Goal: Task Accomplishment & Management: Manage account settings

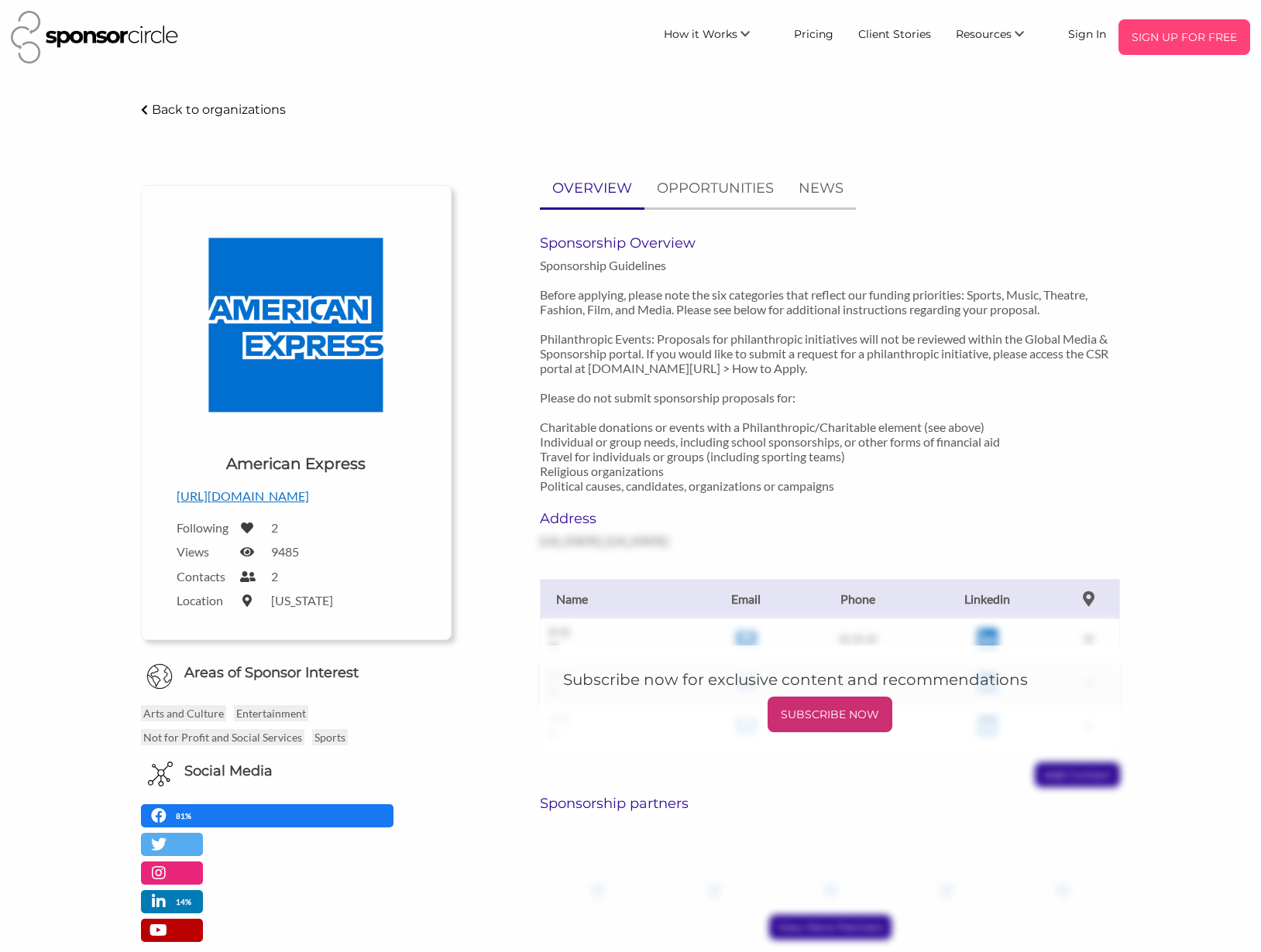
click at [1181, 45] on p "SIGN UP FOR FREE" at bounding box center [1184, 37] width 120 height 23
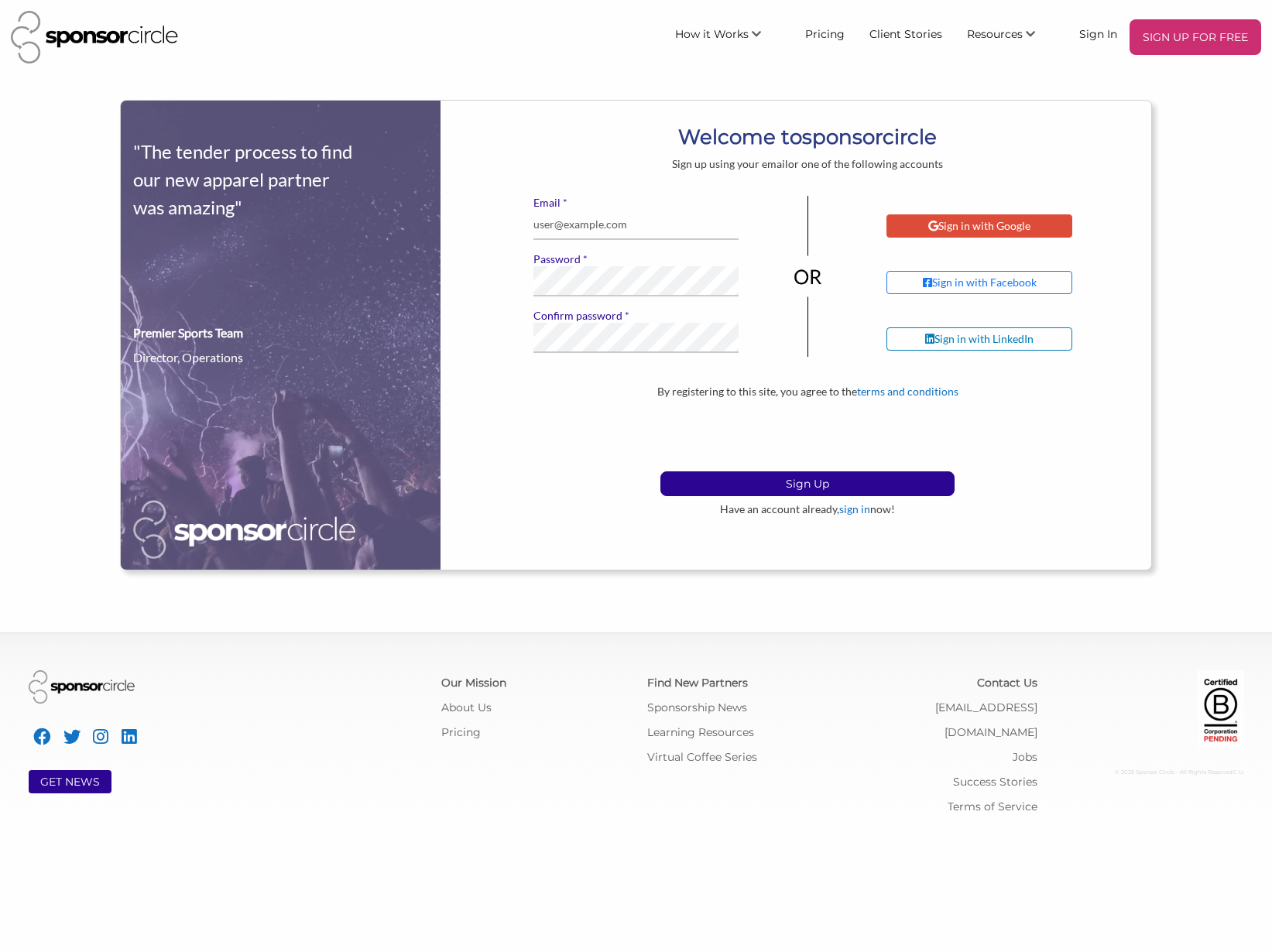
click at [1005, 226] on div "Sign in with Google" at bounding box center [978, 226] width 102 height 14
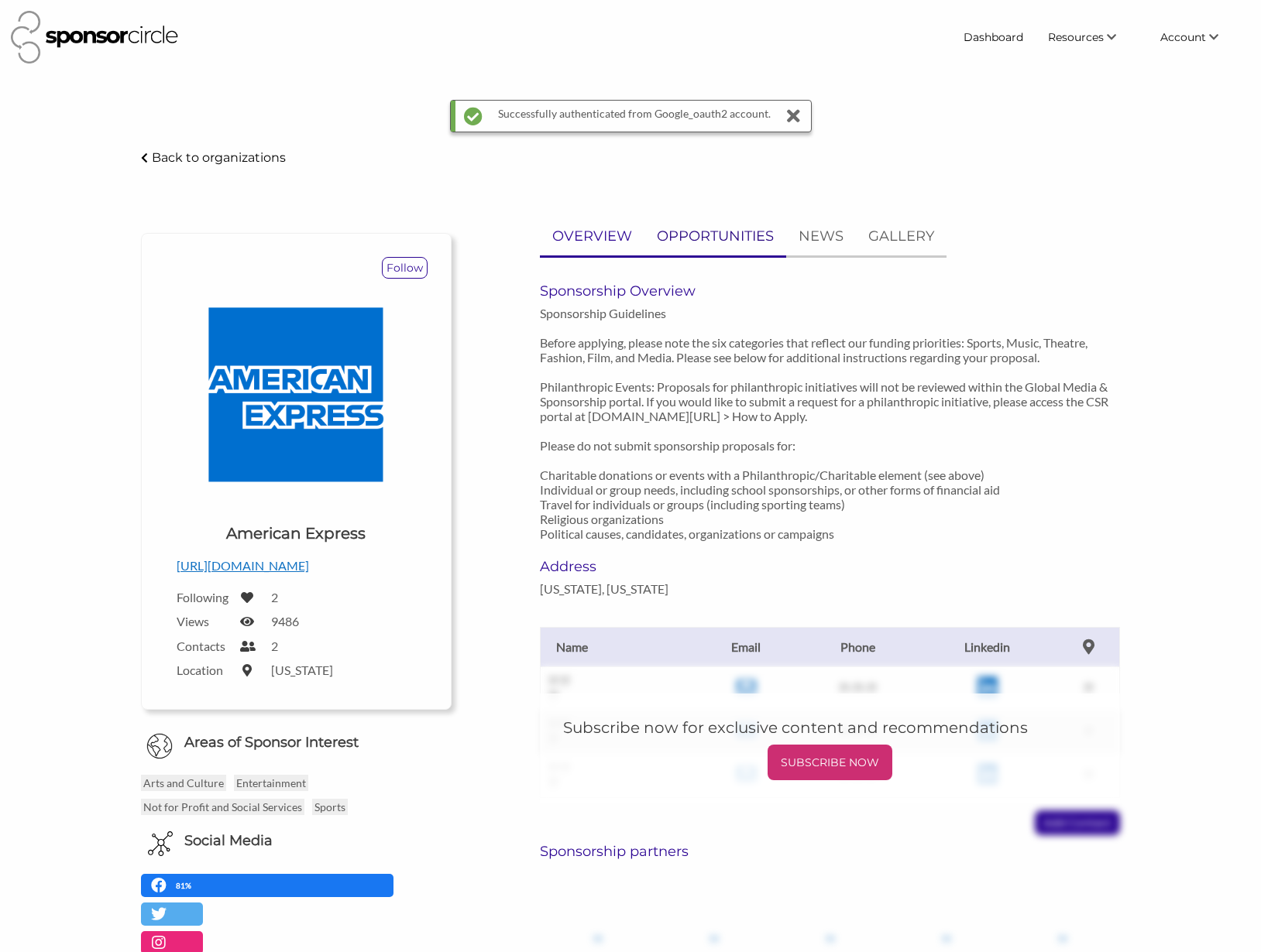
click at [721, 235] on p "OPPORTUNITIES" at bounding box center [715, 236] width 117 height 23
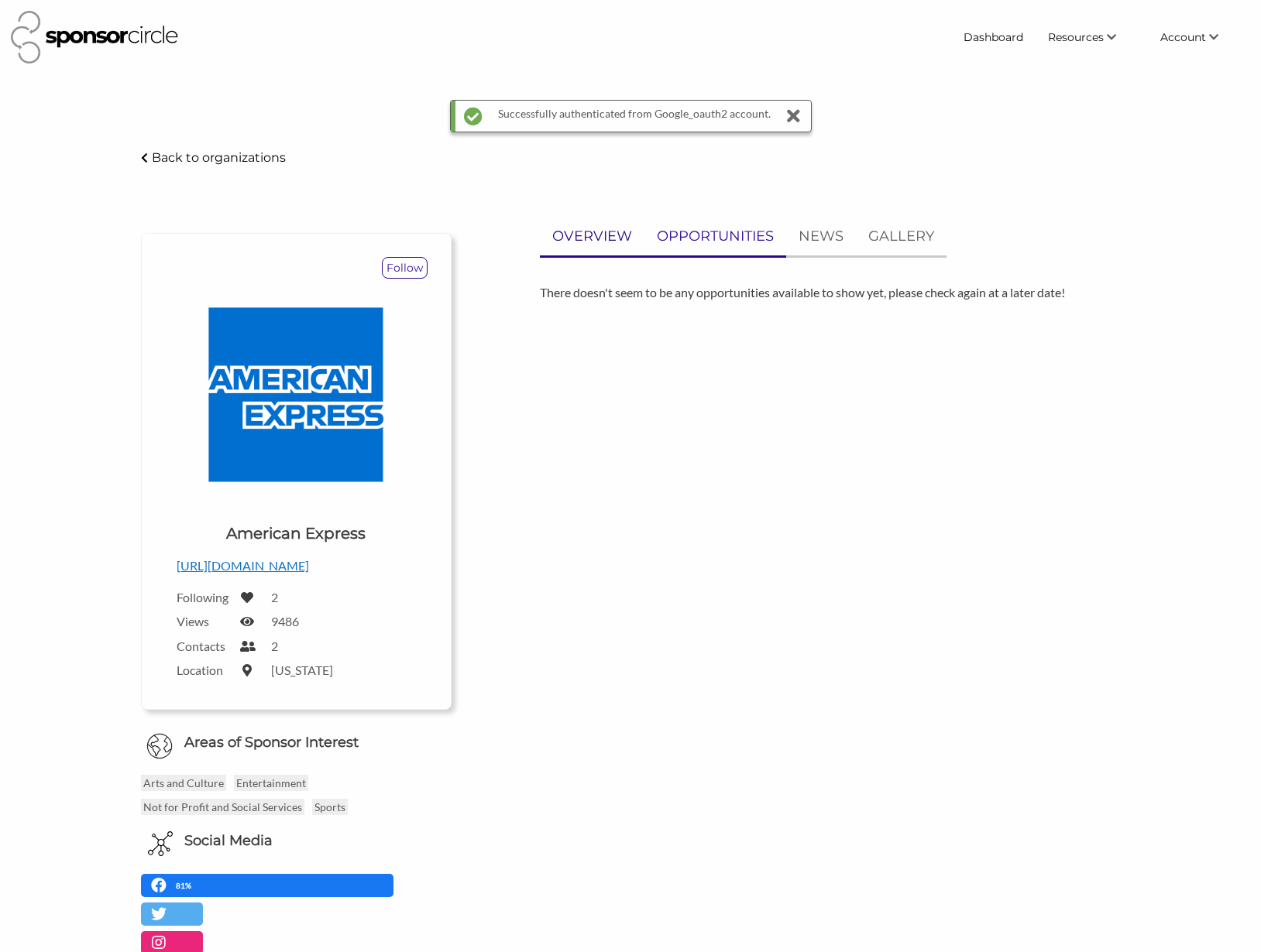
click at [607, 241] on p "OVERVIEW" at bounding box center [591, 236] width 80 height 23
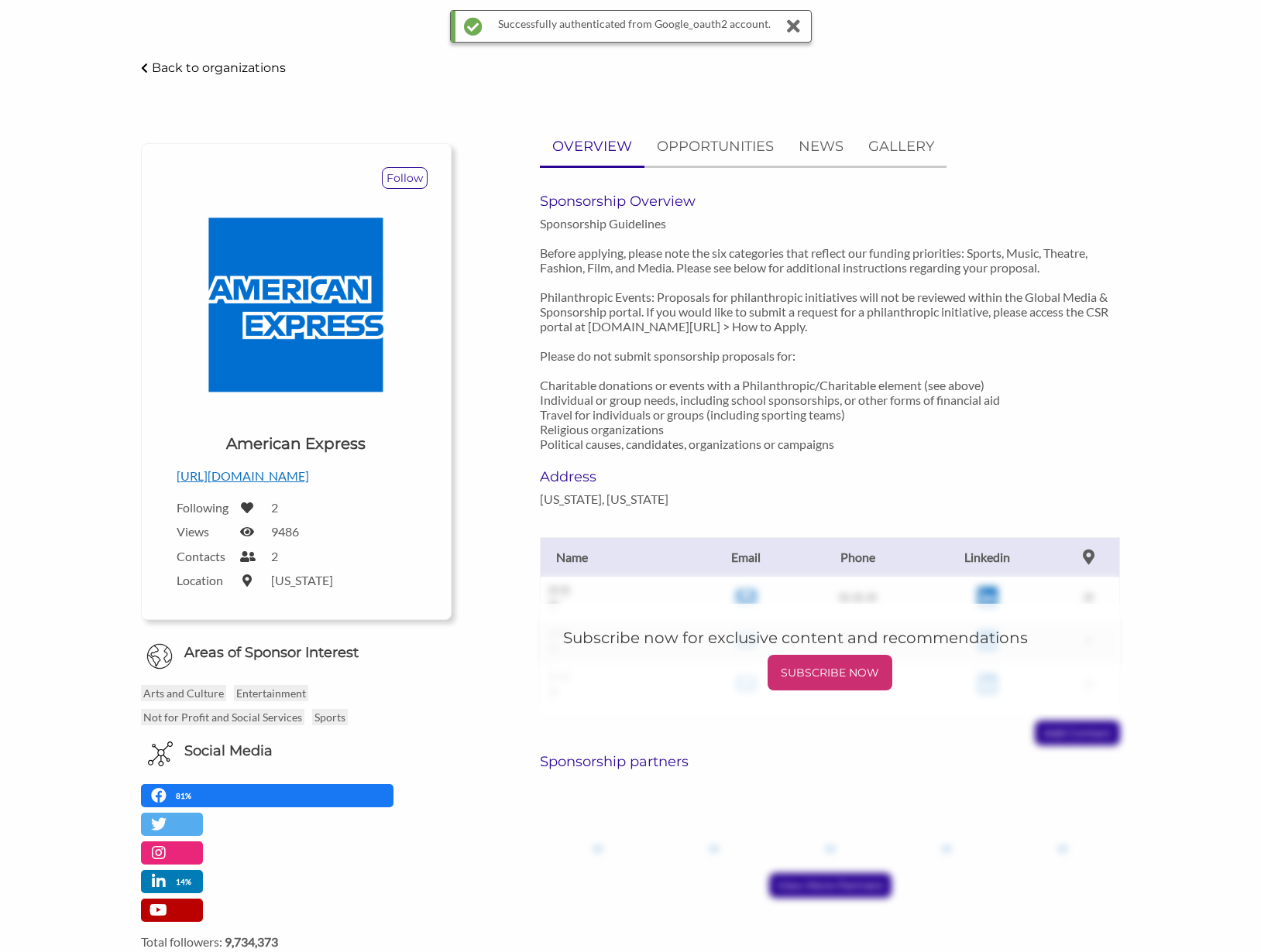
scroll to position [128, 0]
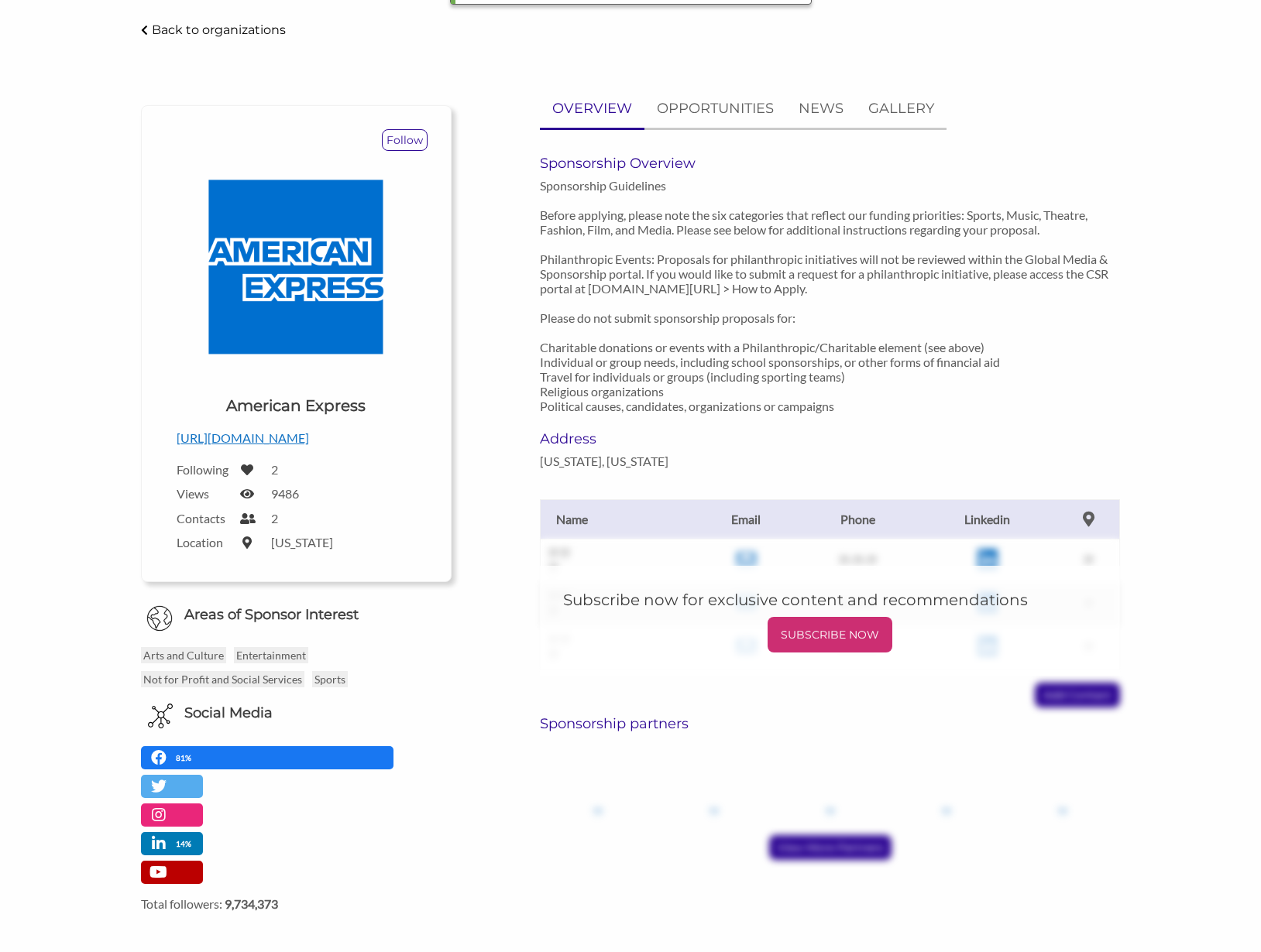
click at [758, 294] on p "Sponsorship Guidelines Before applying, please note the six categories that ref…" at bounding box center [830, 296] width 581 height 235
click at [341, 444] on p "https://www.americanexpress.com/en-ca/" at bounding box center [297, 438] width 240 height 20
click at [462, 573] on div "Follow Upload a logo for your organization Choose American Express https://www.…" at bounding box center [297, 500] width 334 height 822
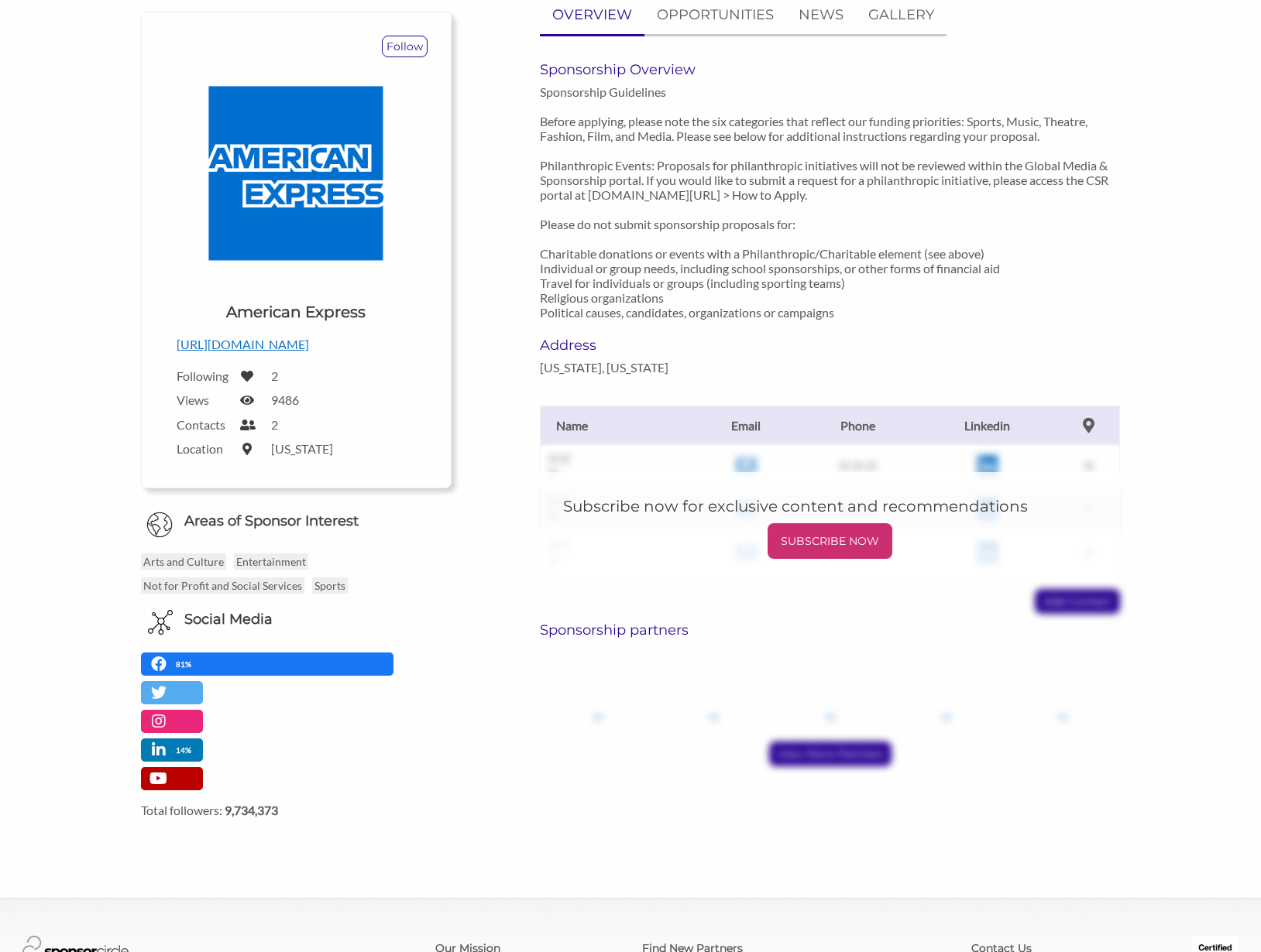
scroll to position [262, 0]
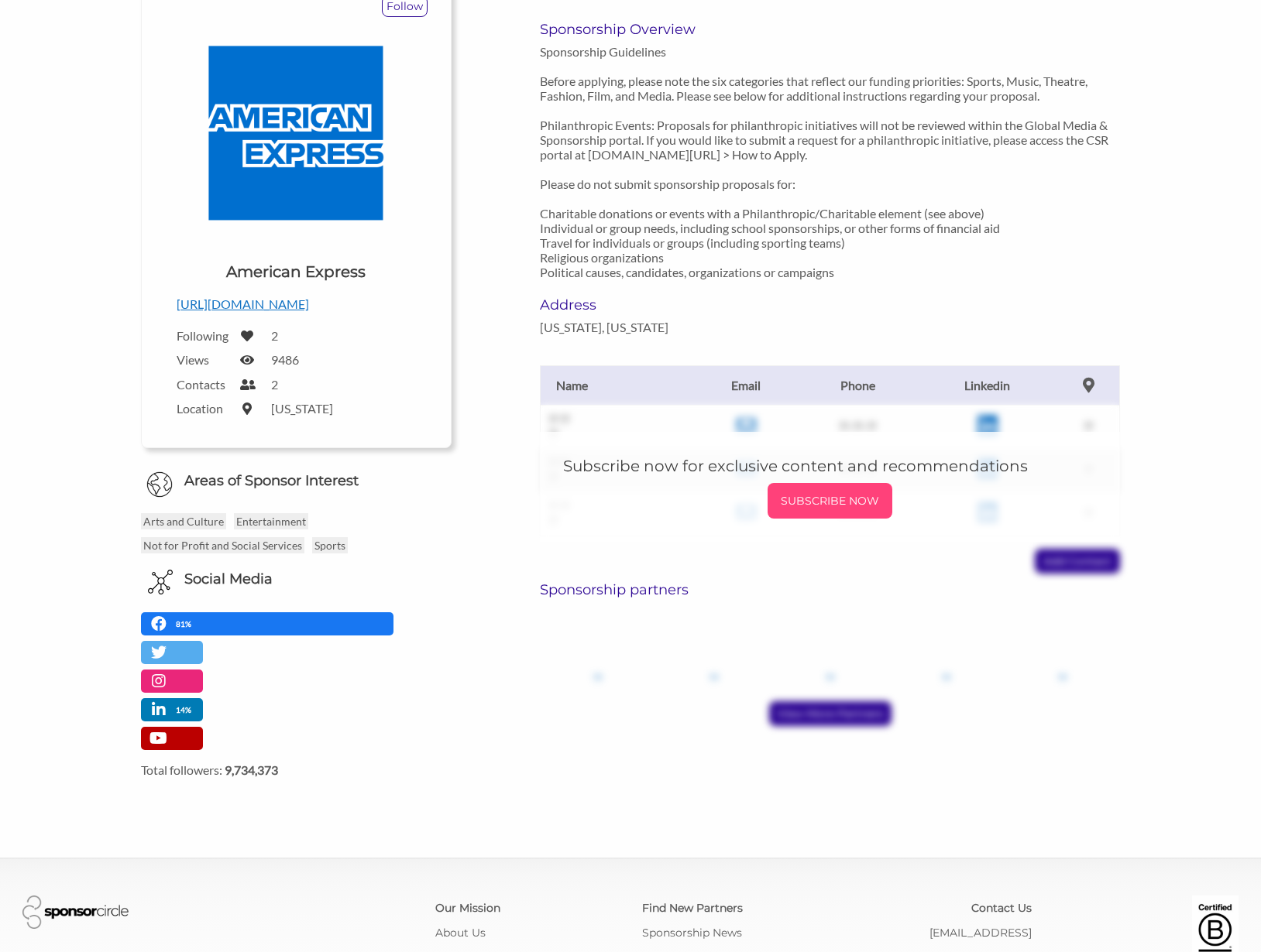
click at [845, 487] on div "SUBSCRIBE NOW" at bounding box center [830, 501] width 125 height 36
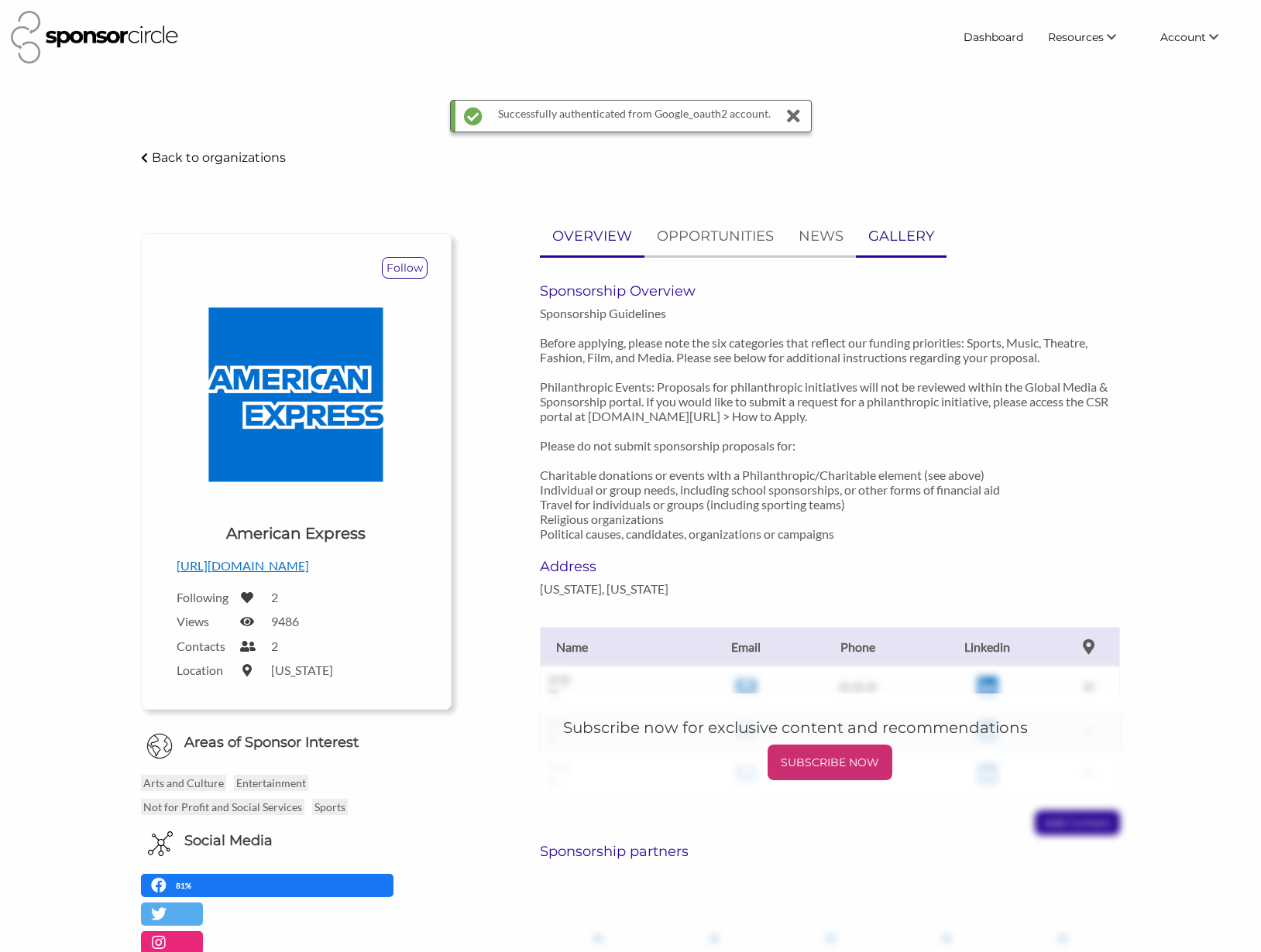
click at [901, 234] on p "GALLERY" at bounding box center [901, 236] width 66 height 23
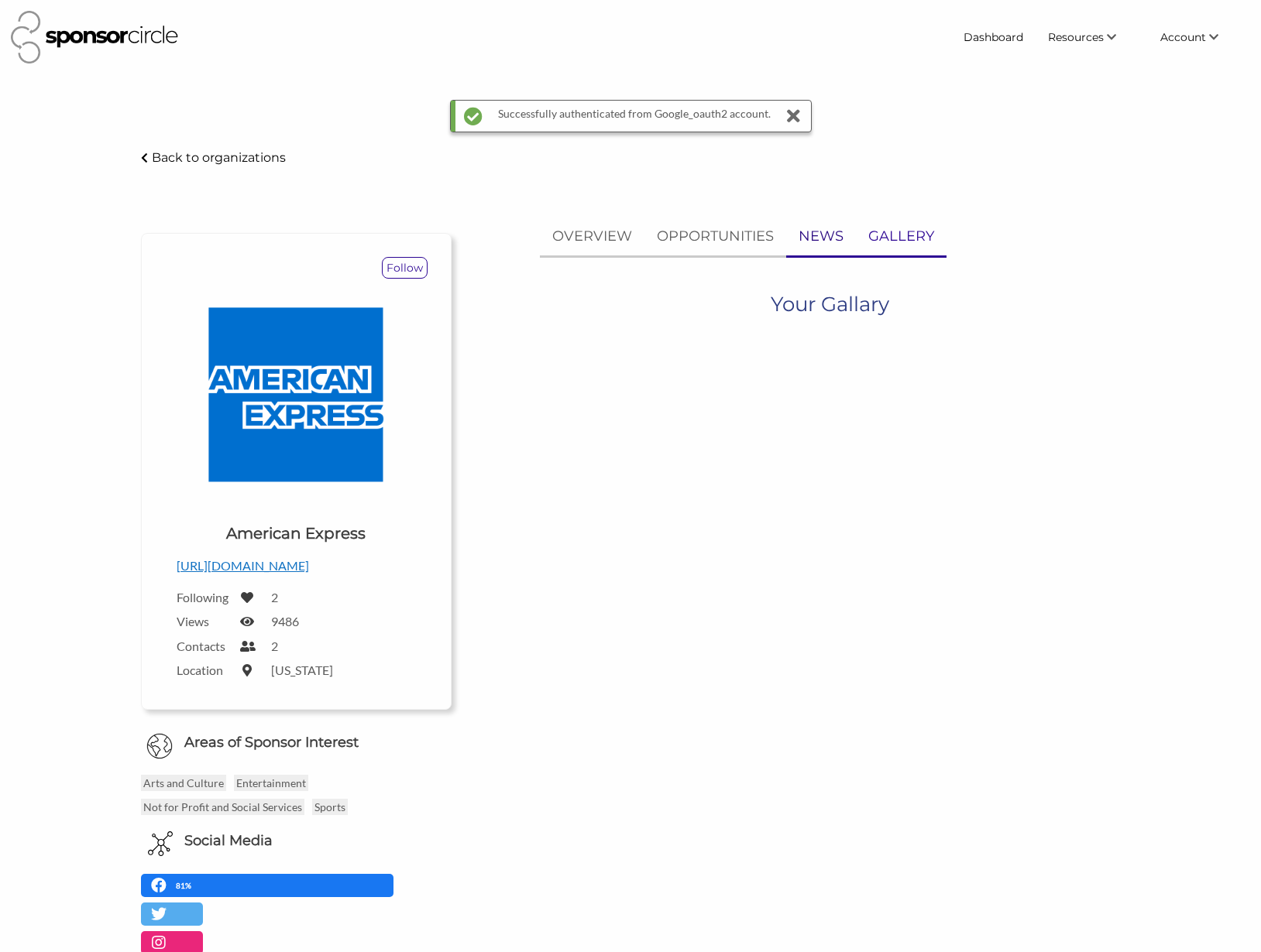
click at [818, 241] on p "NEWS" at bounding box center [820, 236] width 45 height 23
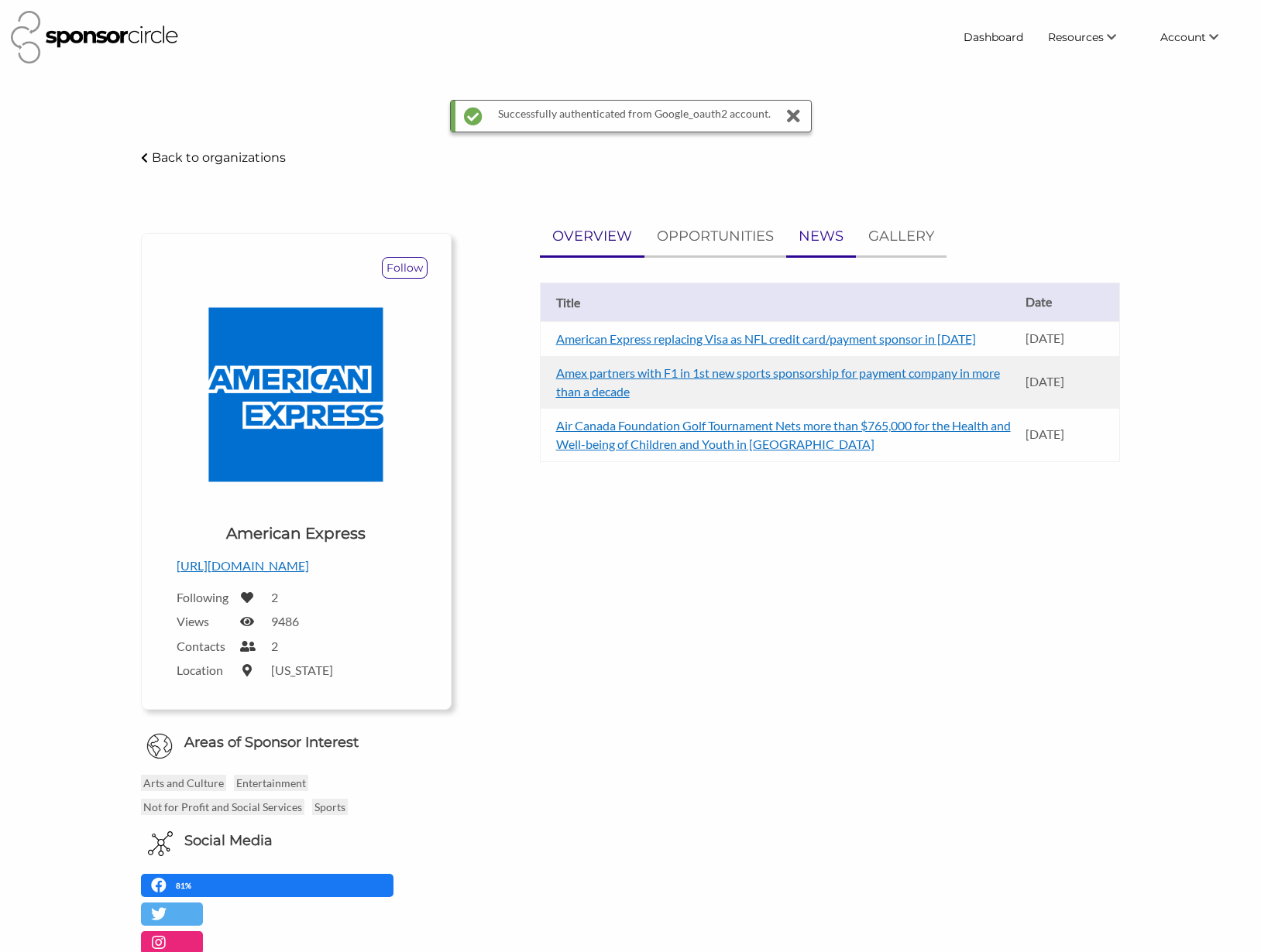
click at [569, 243] on p "OVERVIEW" at bounding box center [591, 236] width 80 height 23
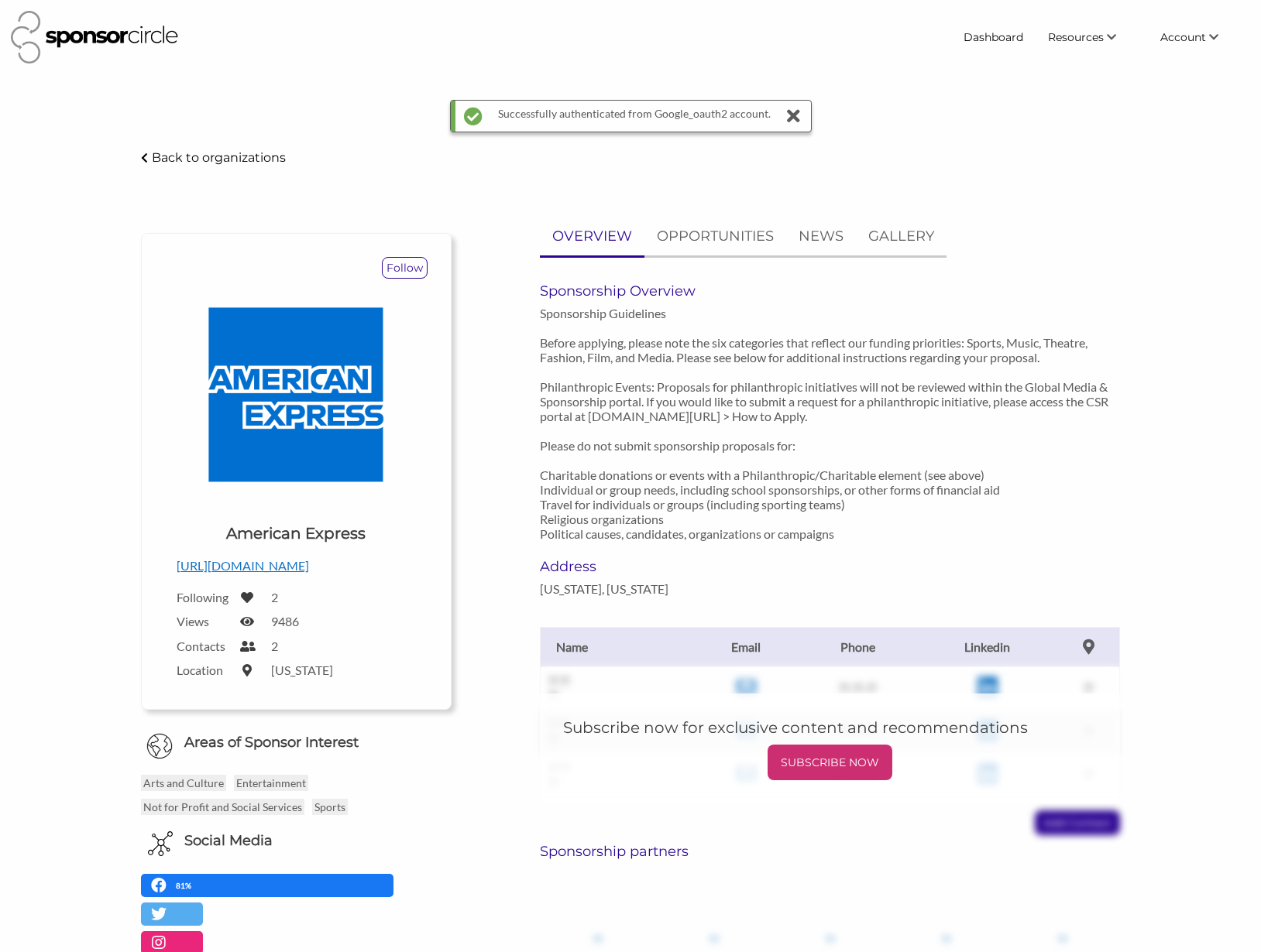
click at [795, 115] on icon at bounding box center [794, 116] width 22 height 31
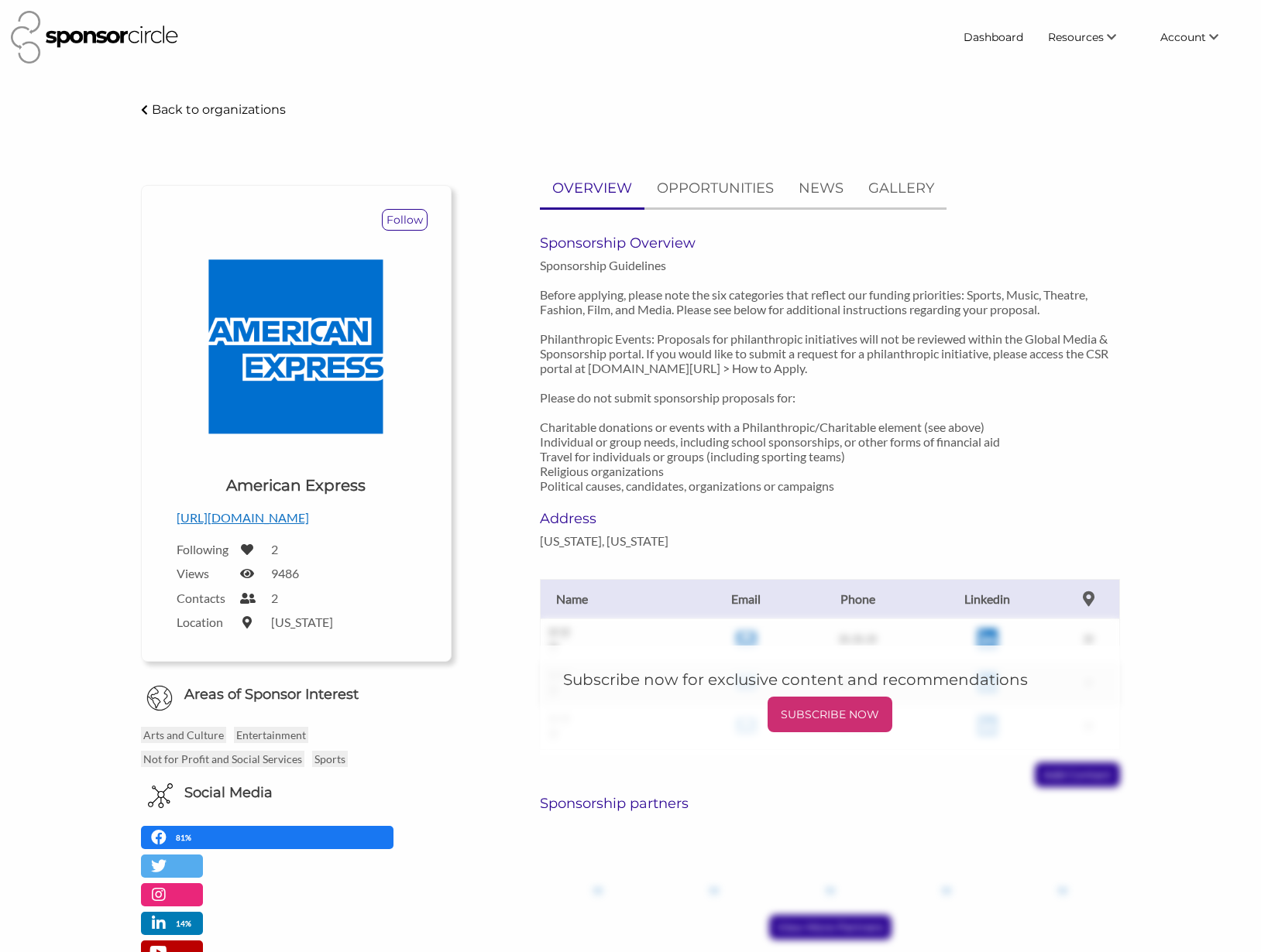
click at [177, 102] on p "Back to organizations" at bounding box center [219, 109] width 134 height 15
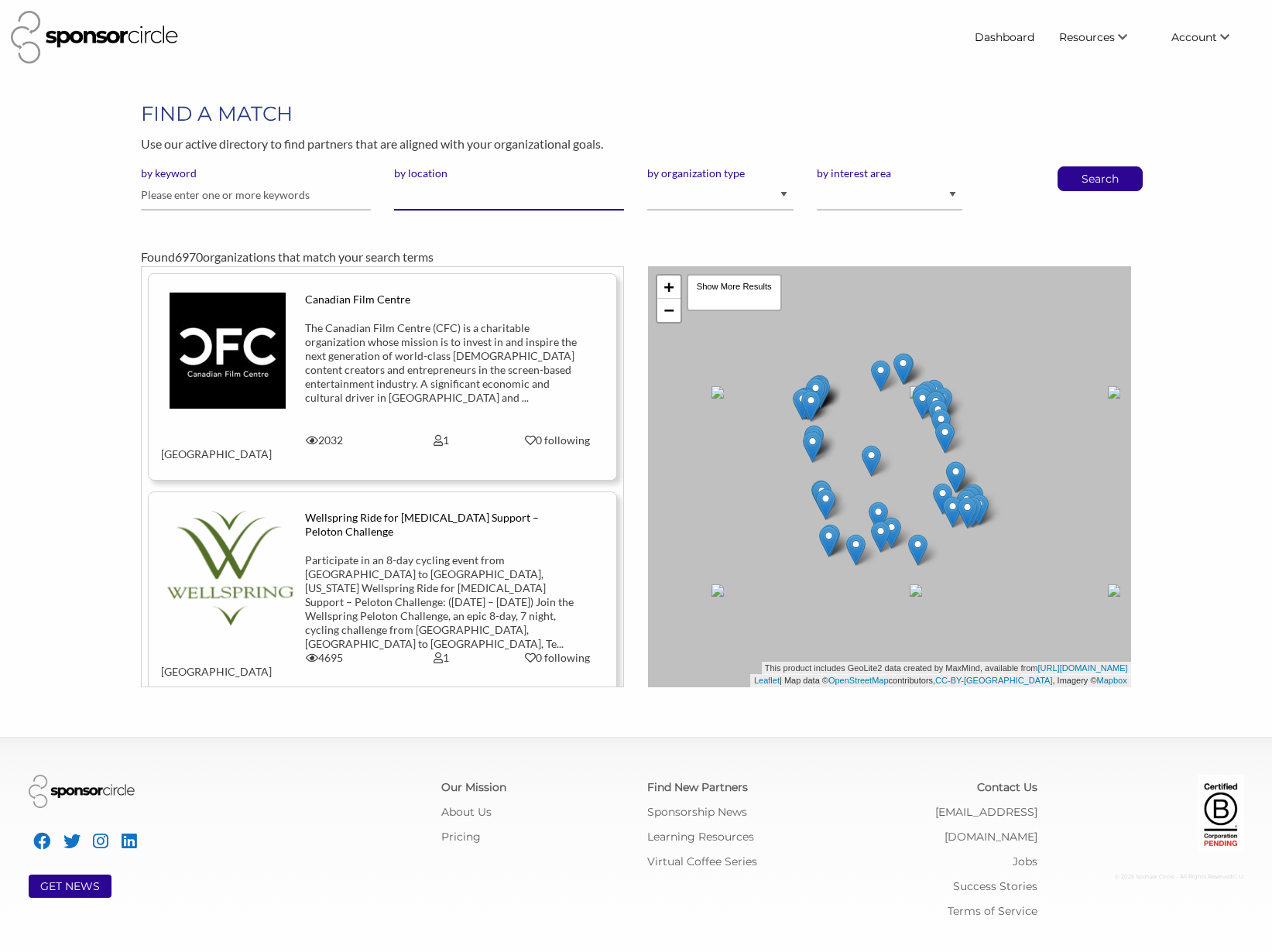
click at [473, 202] on input "by location" at bounding box center [509, 195] width 230 height 31
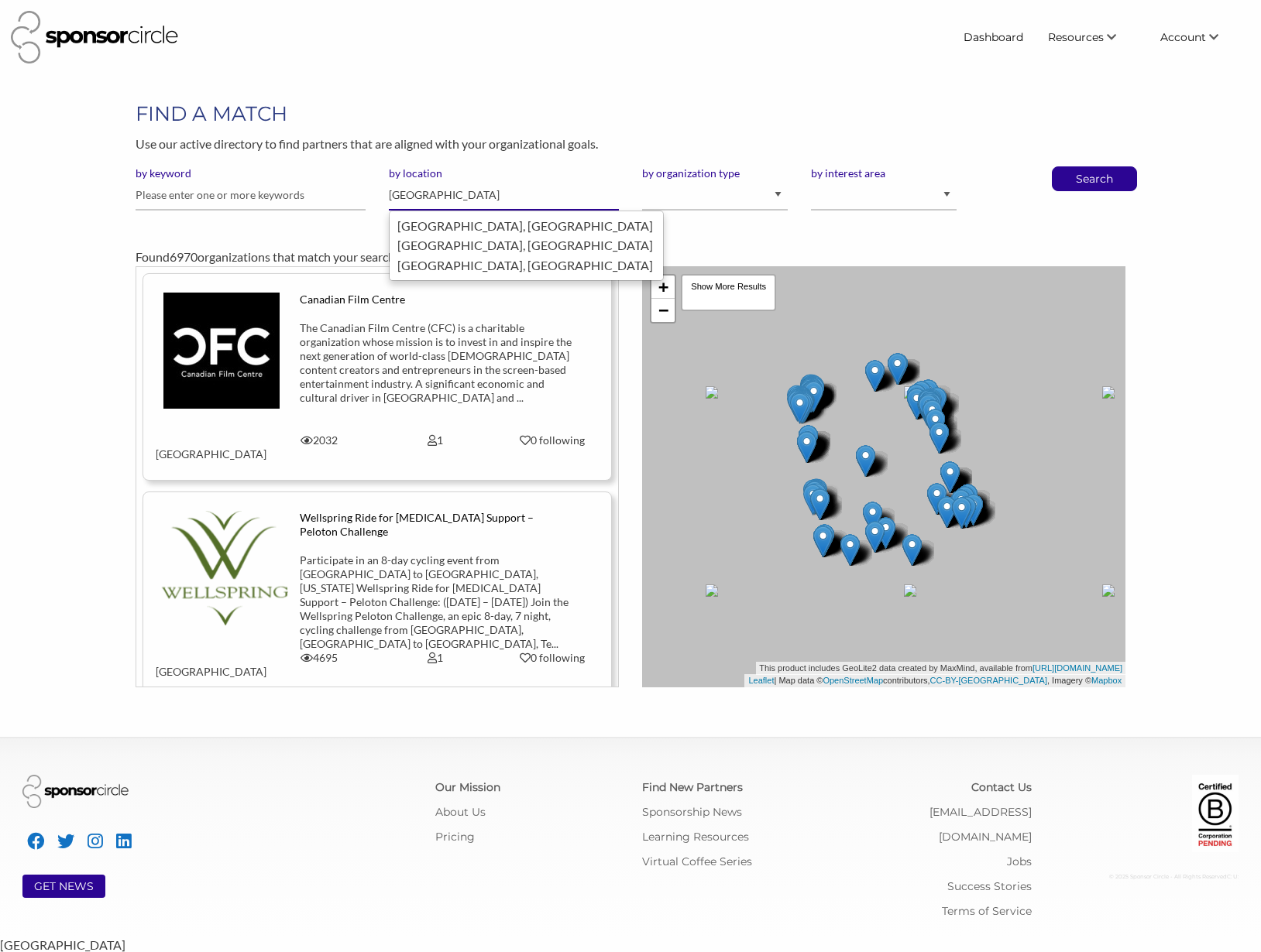
click at [502, 230] on div "Chicago, United States of America" at bounding box center [526, 226] width 258 height 20
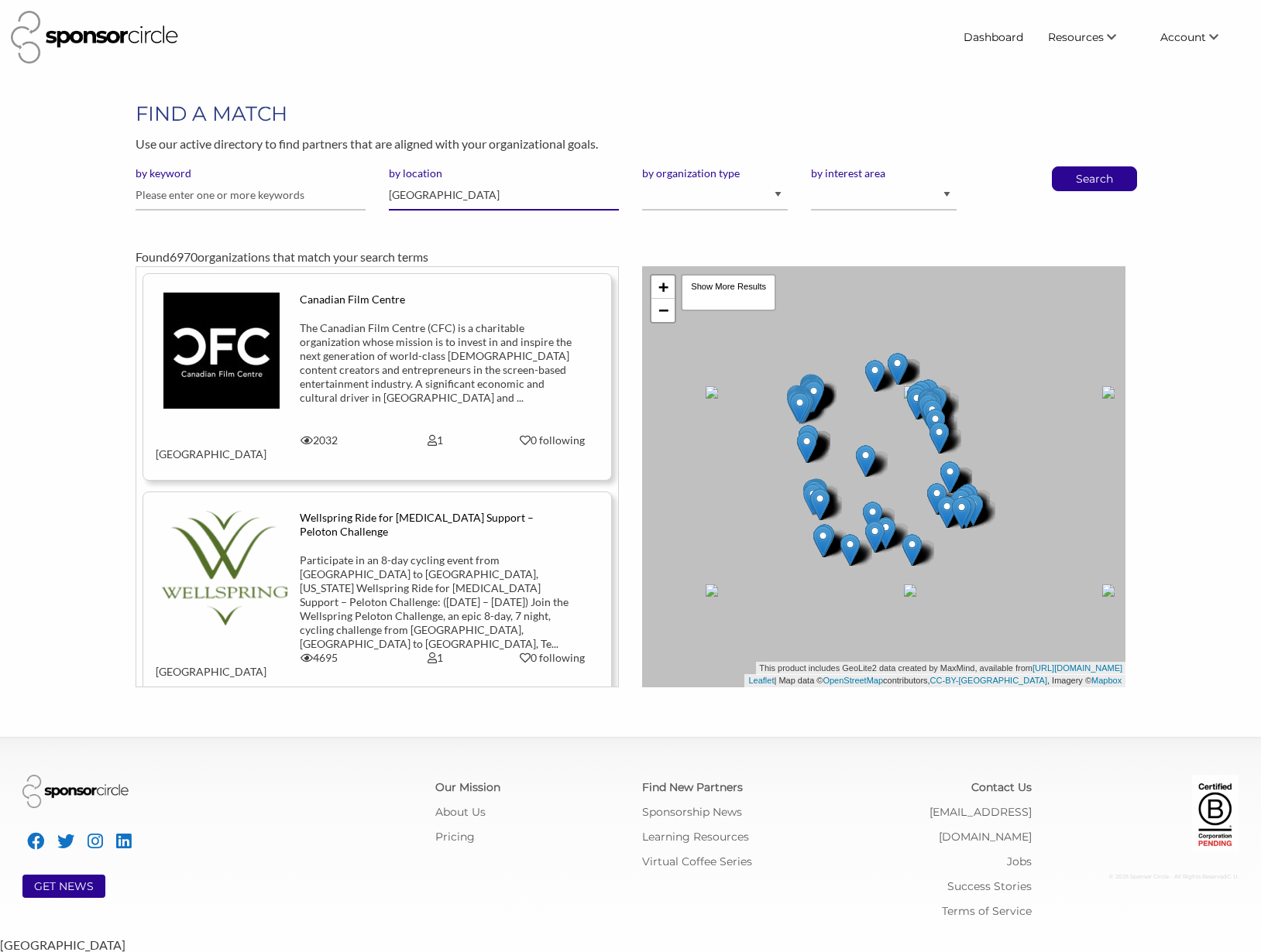
type input "Chicago"
click at [752, 202] on select "I am an event organizer seeking new partnerships with suppliers, exhibitors or …" at bounding box center [714, 195] width 145 height 31
select select "Property"
click at [642, 180] on select "I am an event organizer seeking new partnerships with suppliers, exhibitors or …" at bounding box center [714, 195] width 145 height 31
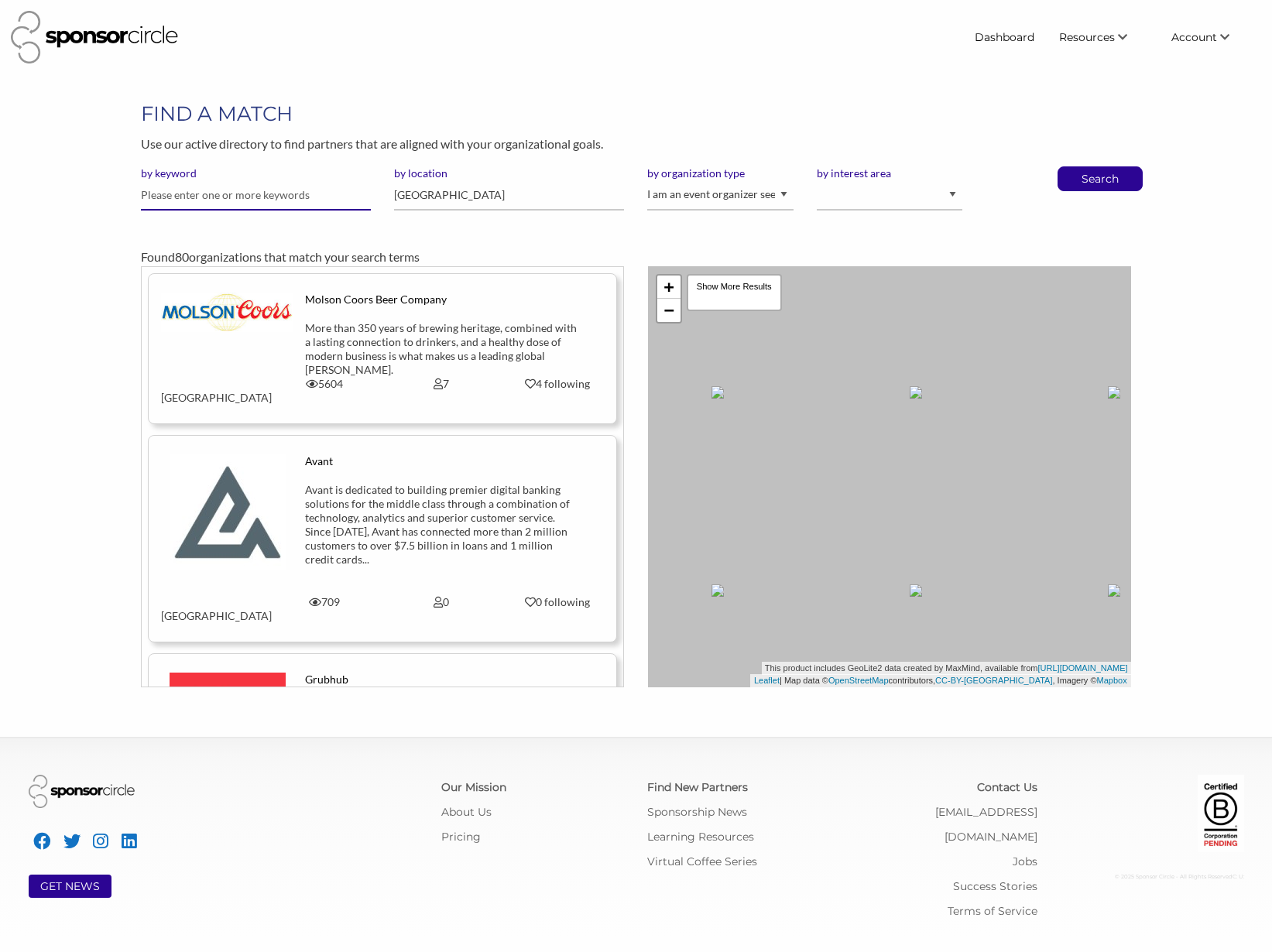
click at [252, 192] on input "text" at bounding box center [256, 195] width 230 height 31
type input "arts"
click at [1119, 170] on p "Search" at bounding box center [1100, 178] width 51 height 23
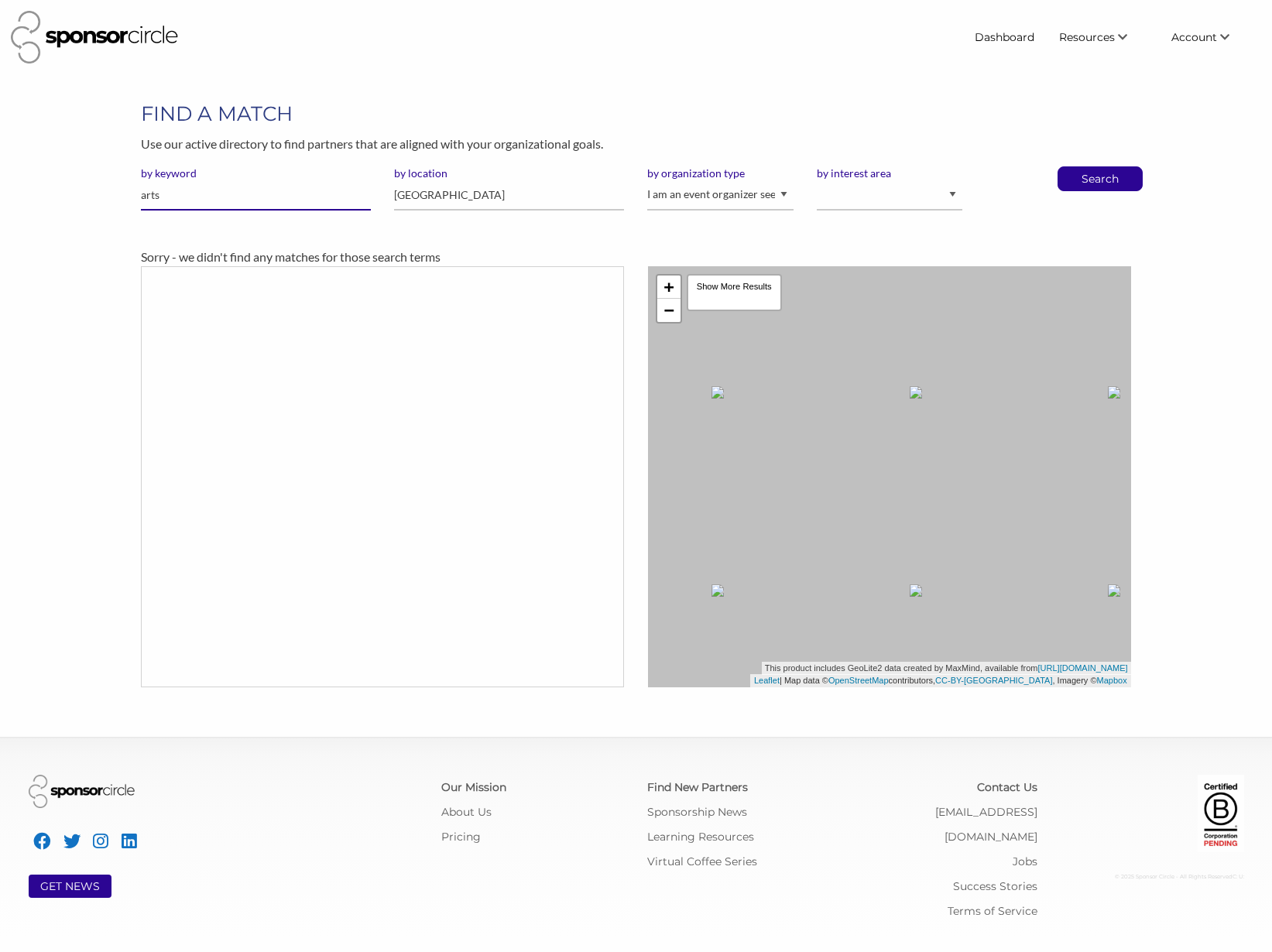
click at [257, 198] on input "arts" at bounding box center [256, 195] width 230 height 31
click at [1087, 179] on p "Search" at bounding box center [1100, 178] width 51 height 23
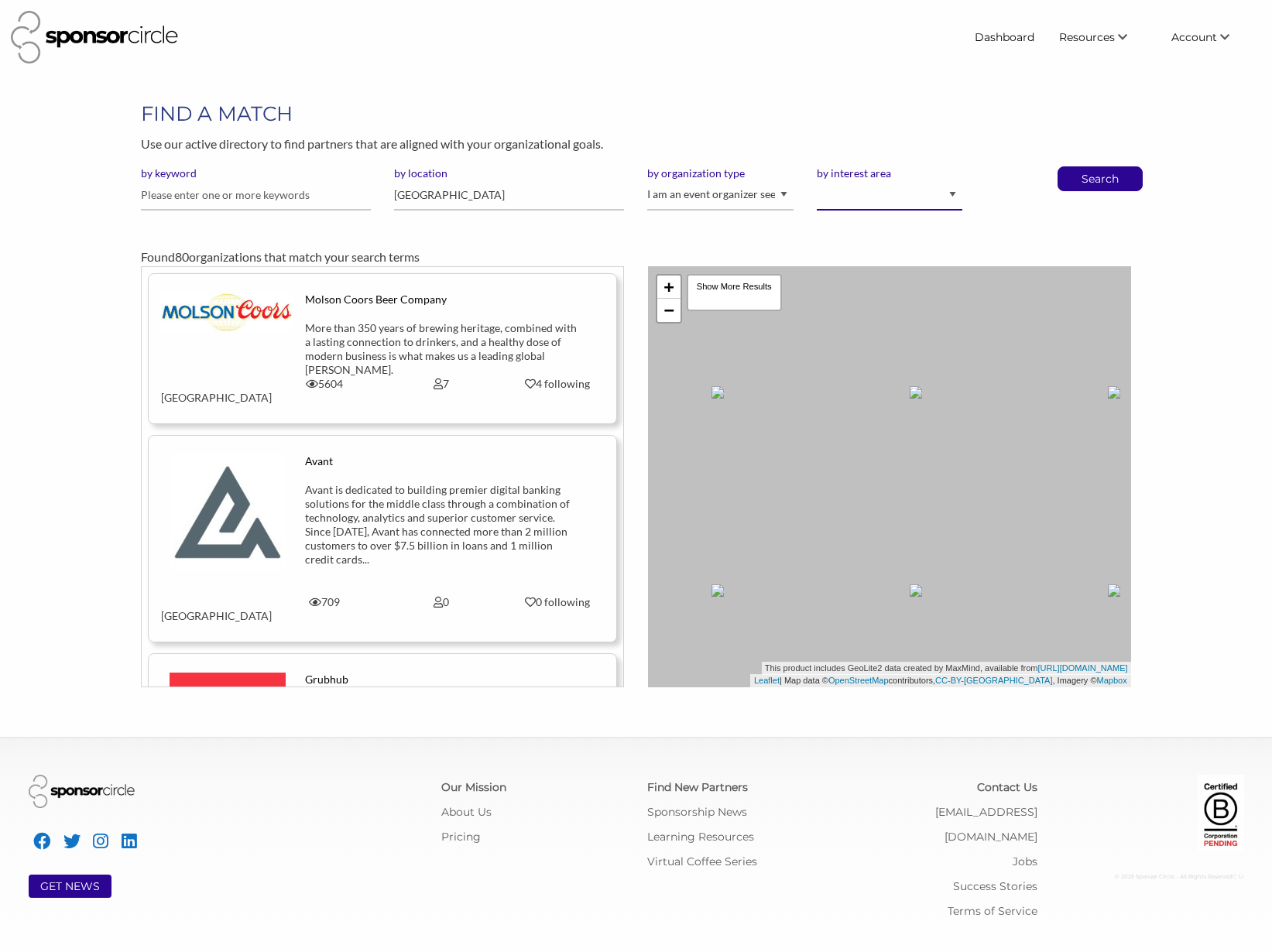
click at [929, 194] on select "Animal Welfare Arts and Culture Business and Entrepreneurship Community Diversi…" at bounding box center [889, 195] width 145 height 31
select select "1"
click at [816, 180] on select "Animal Welfare Arts and Culture Business and Entrepreneurship Community Diversi…" at bounding box center [889, 195] width 145 height 31
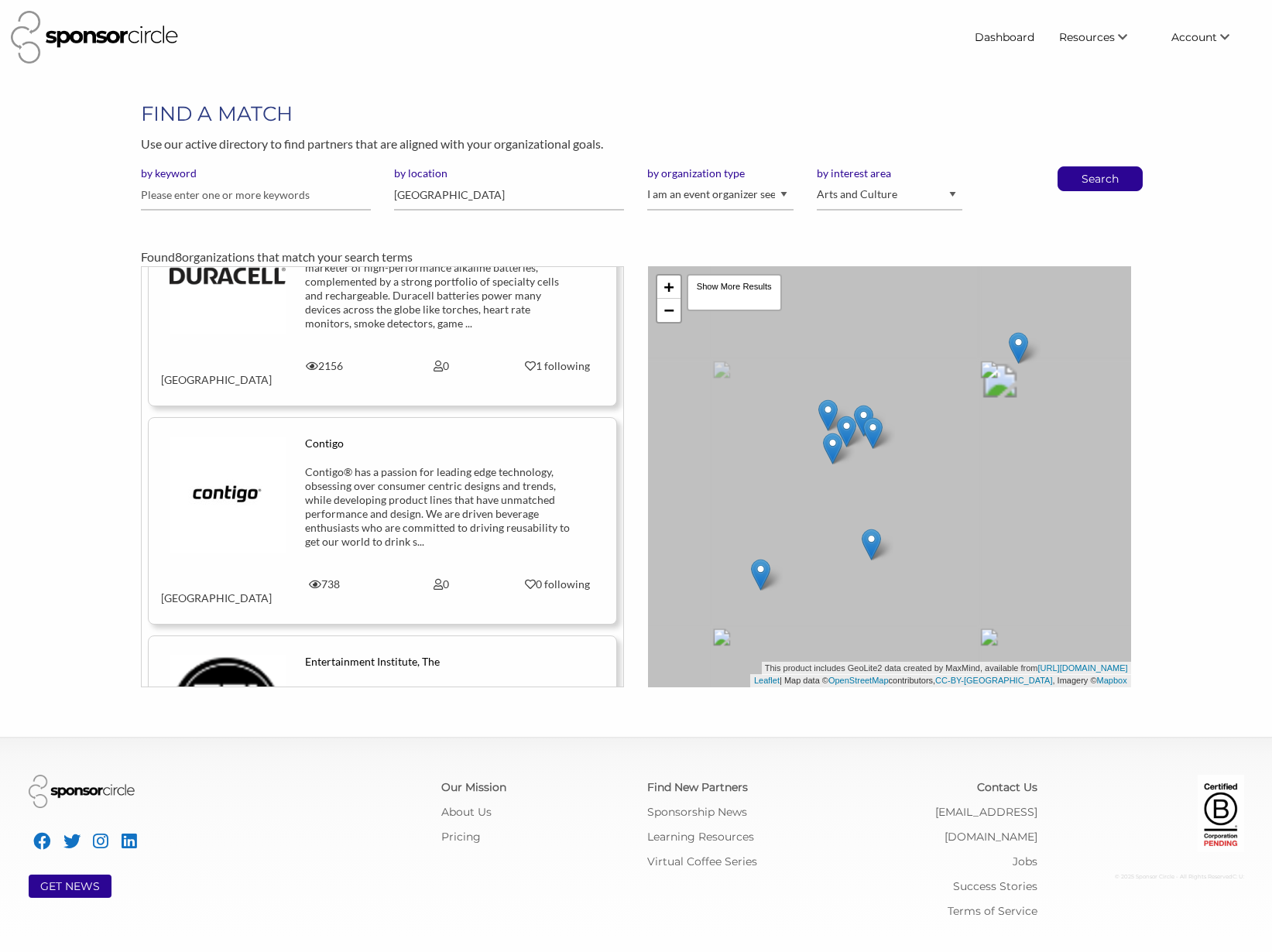
scroll to position [369, 0]
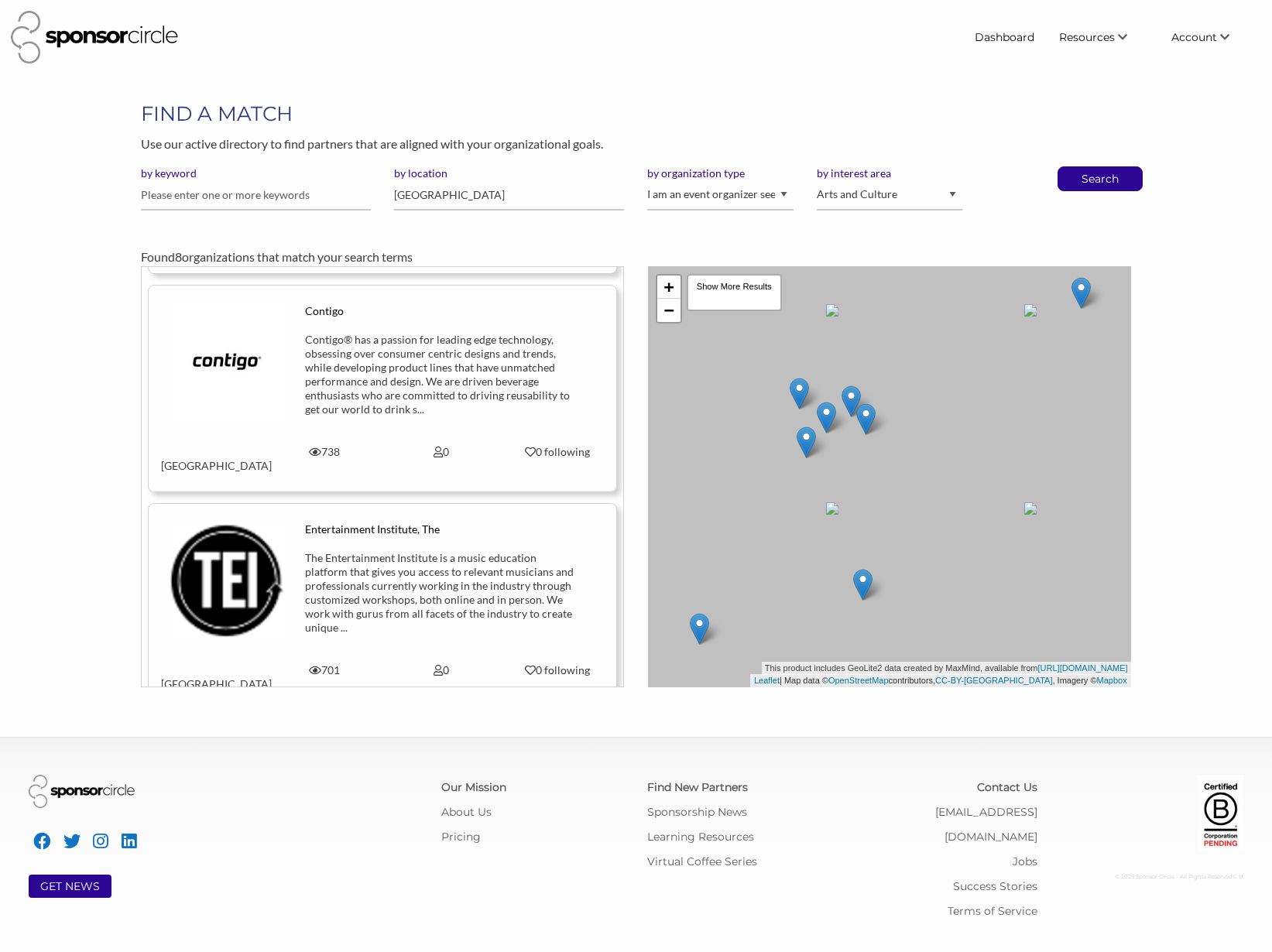
click at [381, 552] on div "The Entertainment Institute is a music education platform that gives you access…" at bounding box center [441, 593] width 272 height 84
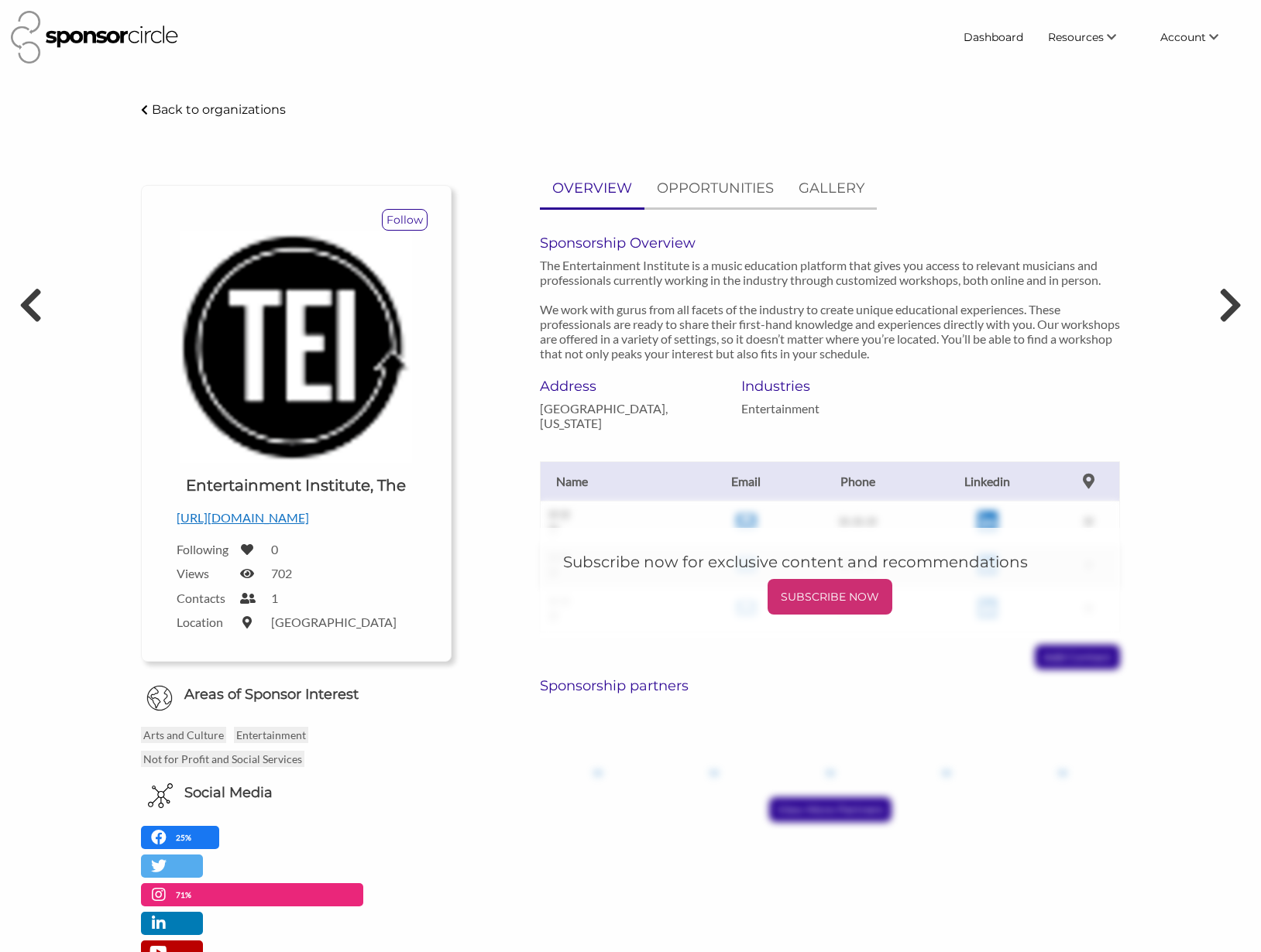
click at [370, 538] on div "Upload a logo for your organization Choose Entertainment Institute, The http://…" at bounding box center [297, 434] width 263 height 407
click at [259, 514] on p "http://thinktei.com" at bounding box center [297, 518] width 240 height 20
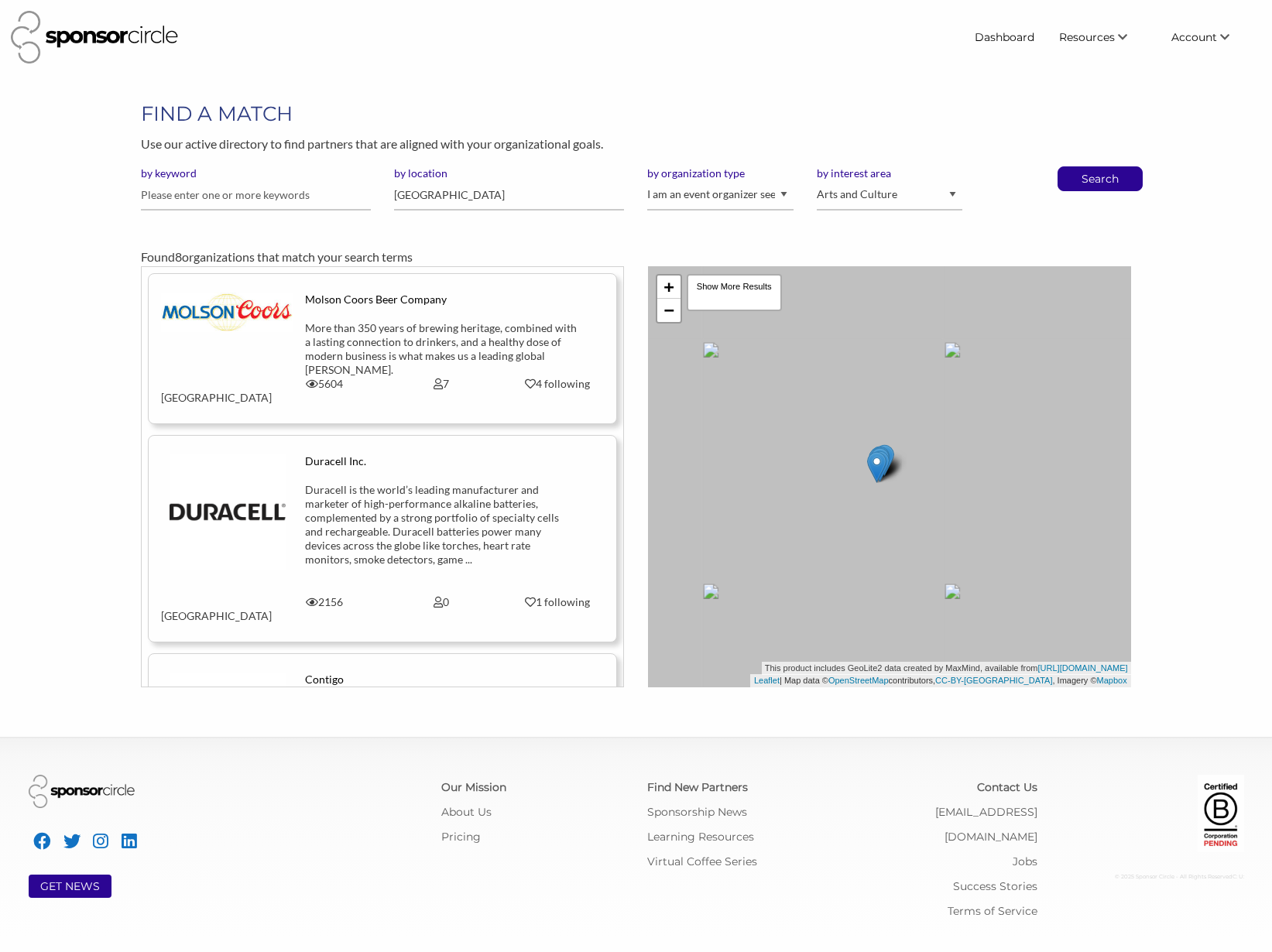
click at [407, 319] on div "Molson Coors Beer Company" at bounding box center [441, 306] width 272 height 29
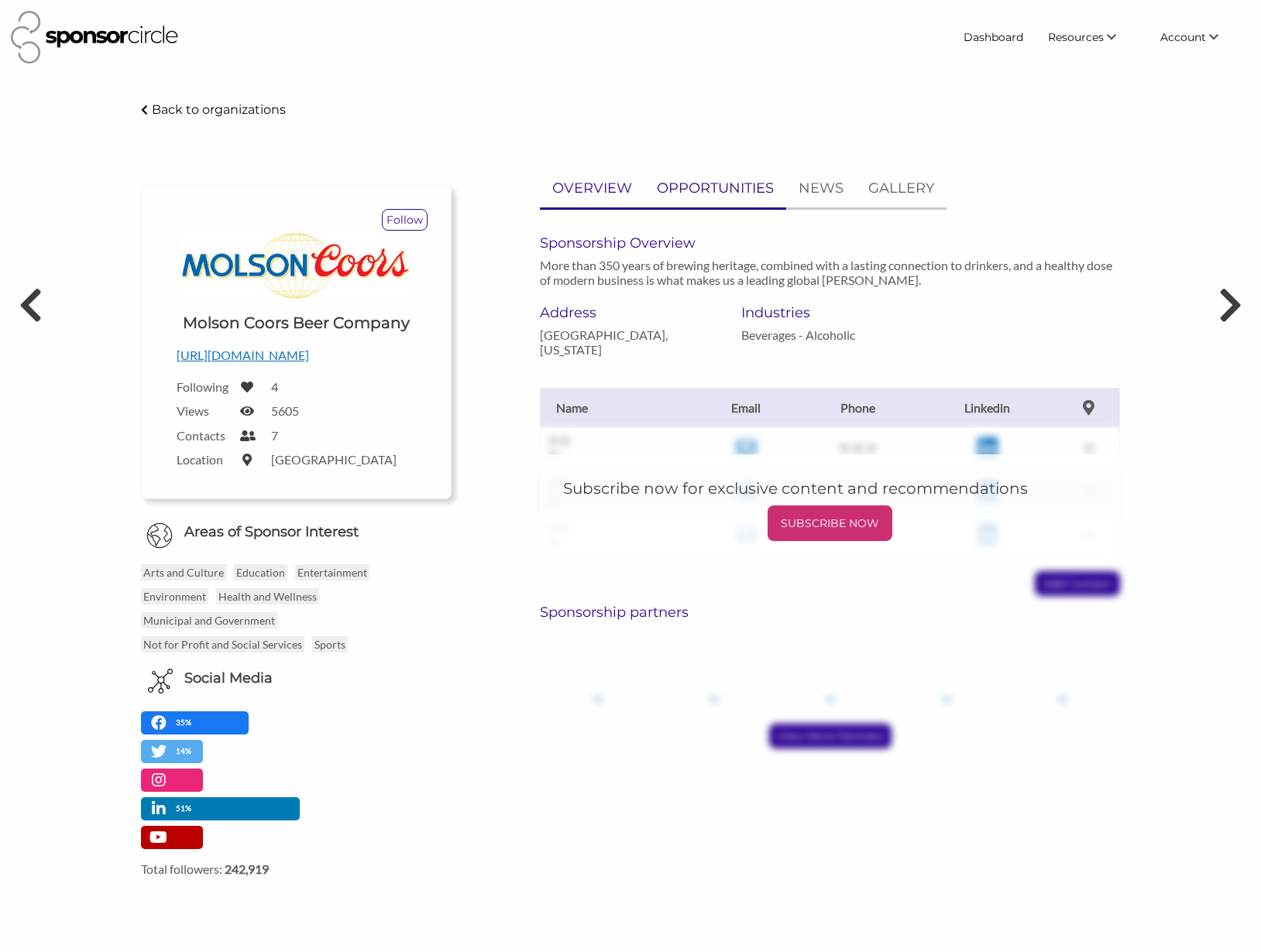
click at [716, 195] on p "OPPORTUNITIES" at bounding box center [715, 188] width 117 height 23
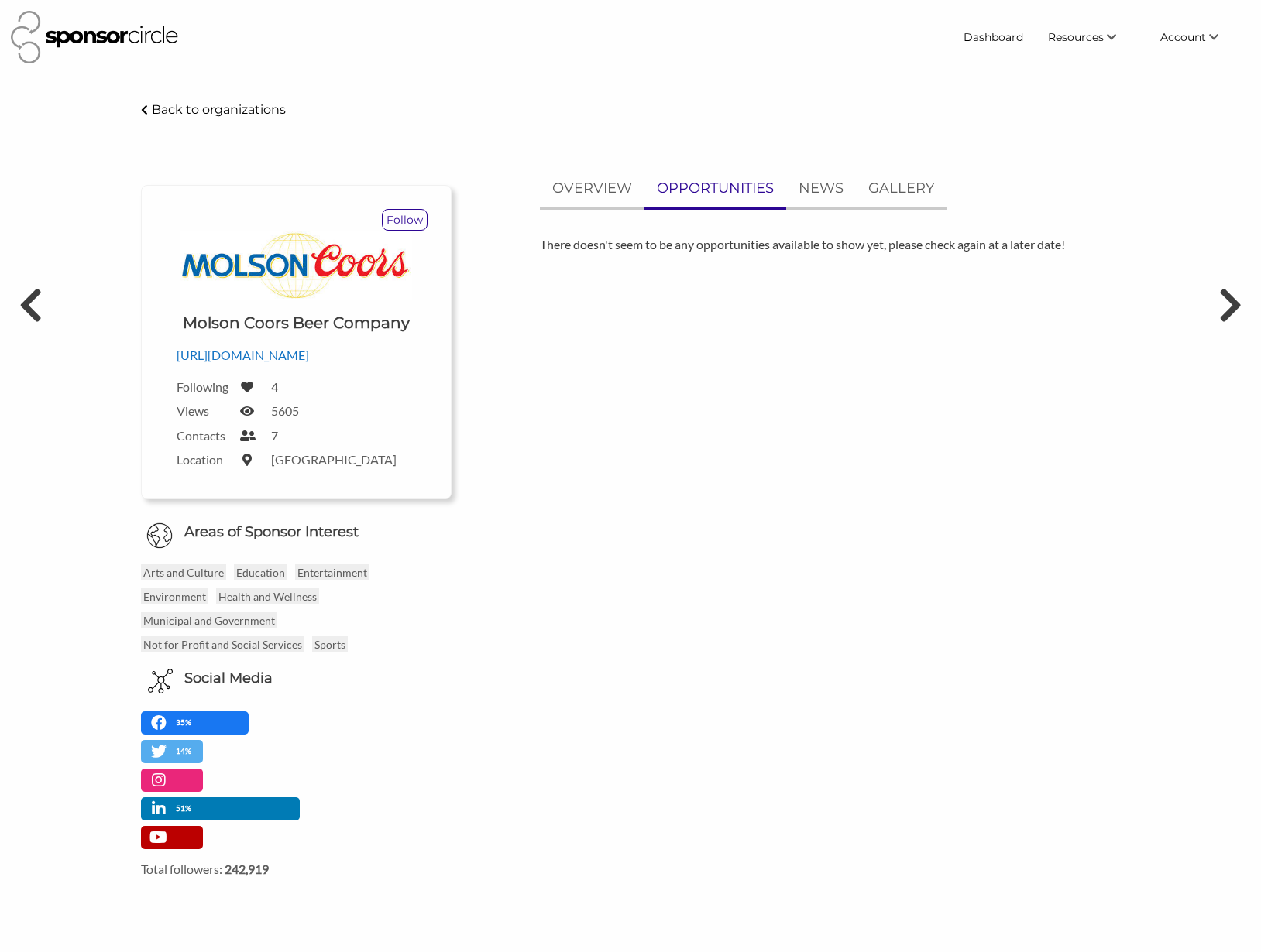
click at [298, 351] on p "https://www.molsoncoors.com/" at bounding box center [297, 355] width 240 height 20
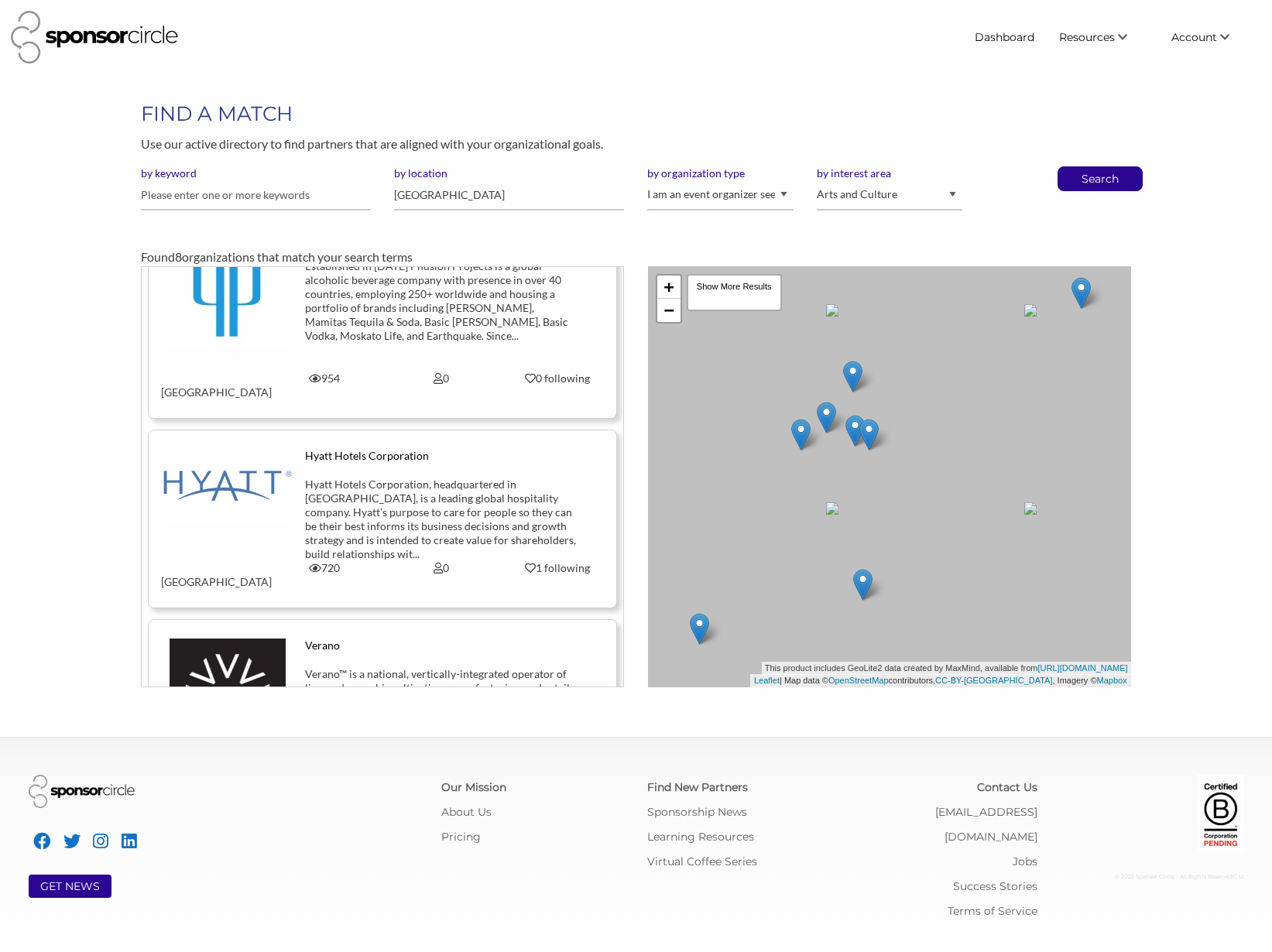
scroll to position [1142, 0]
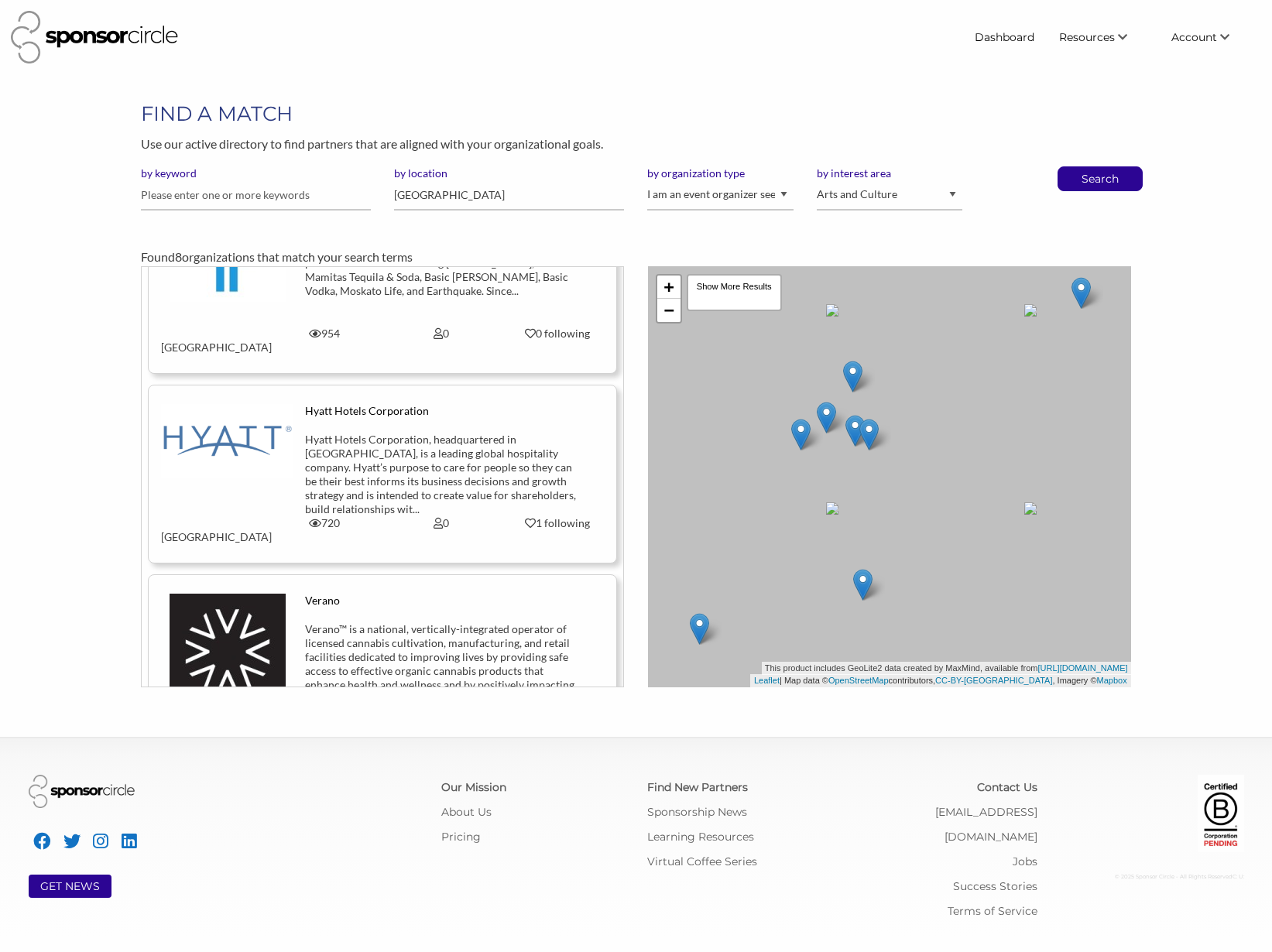
click at [398, 433] on div "Hyatt Hotels Corporation, headquartered in [GEOGRAPHIC_DATA], is a leading glob…" at bounding box center [441, 475] width 272 height 84
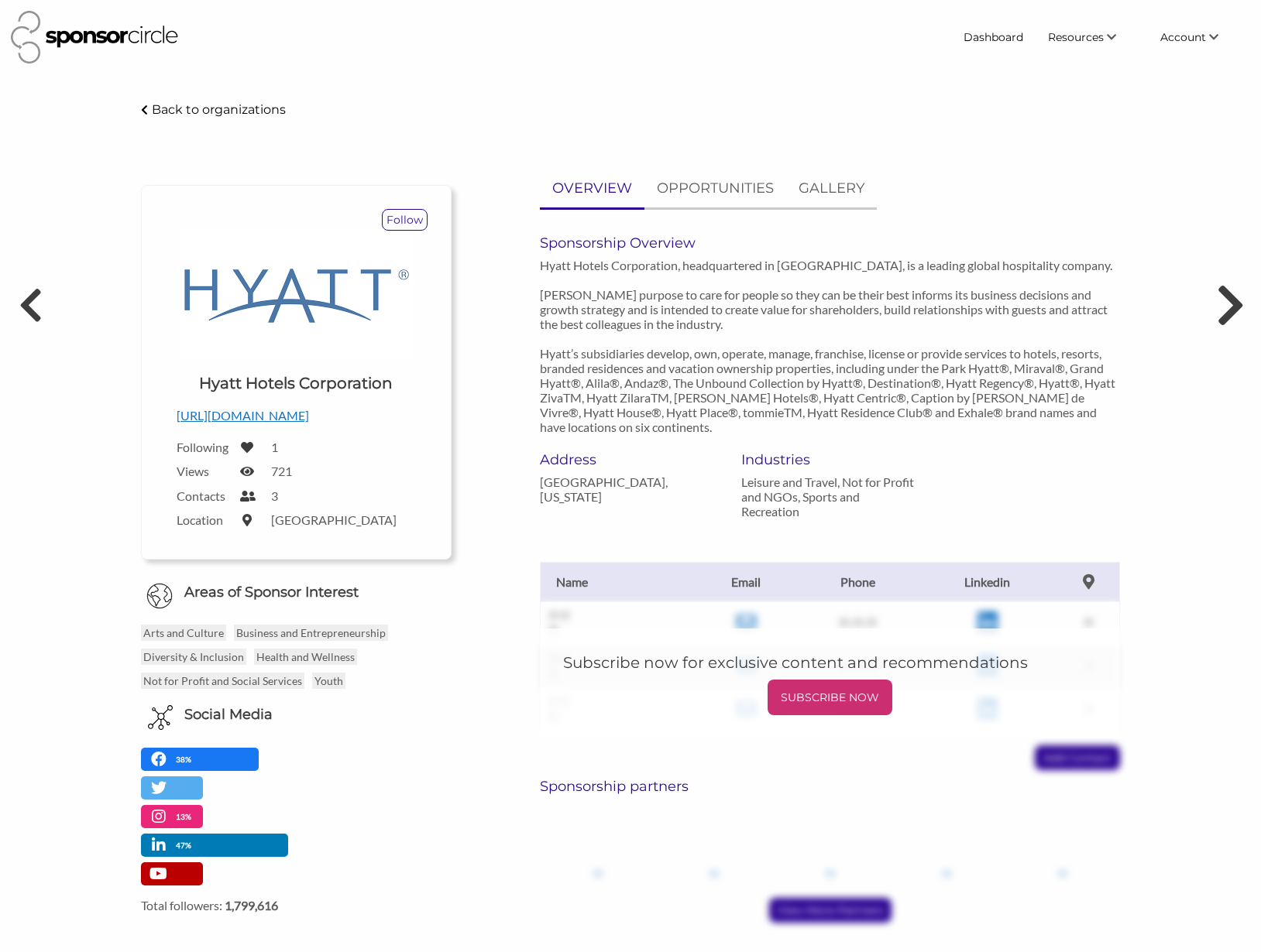
click at [1227, 305] on icon at bounding box center [1229, 304] width 29 height 46
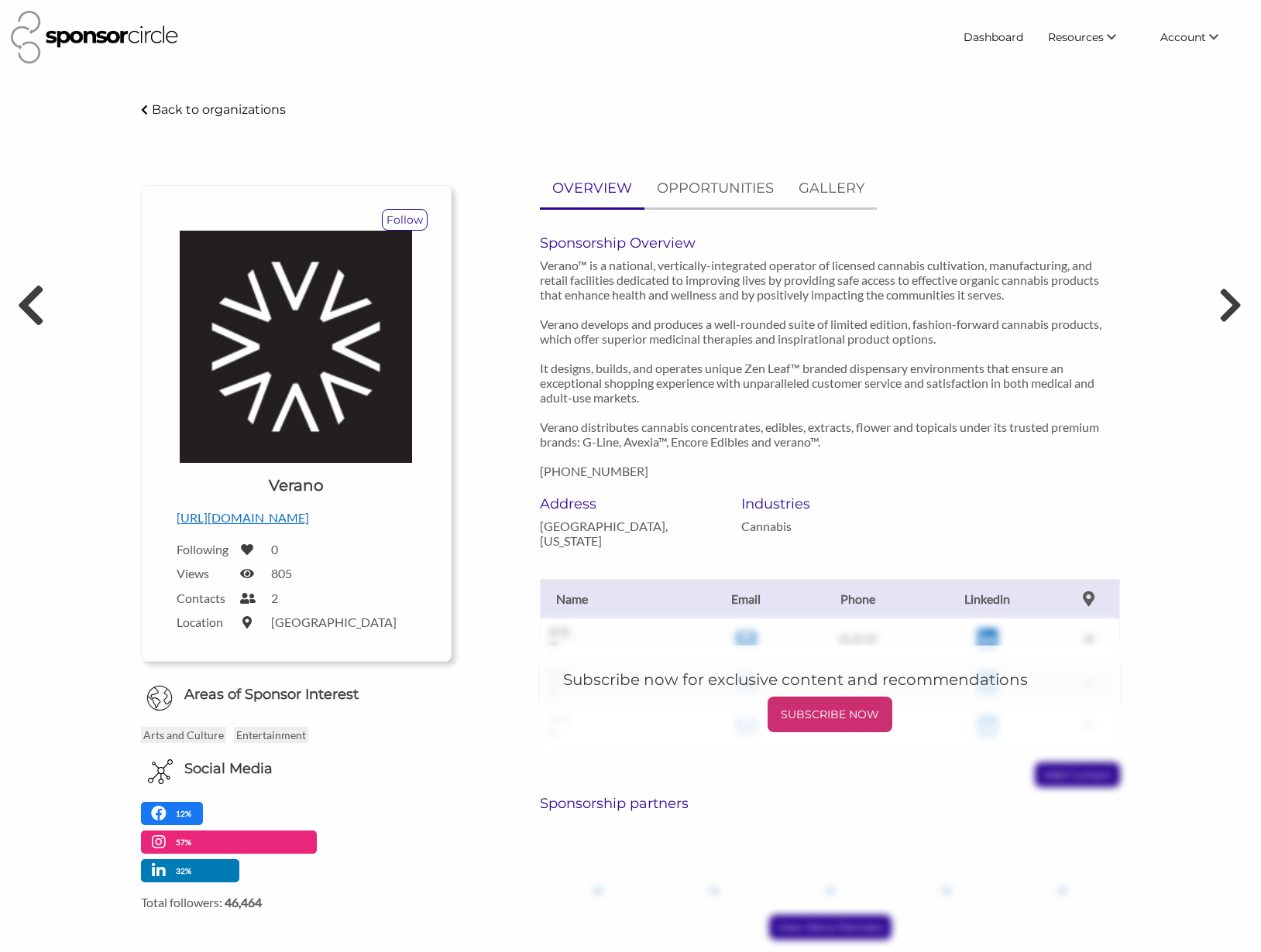
click at [27, 300] on icon at bounding box center [30, 304] width 29 height 46
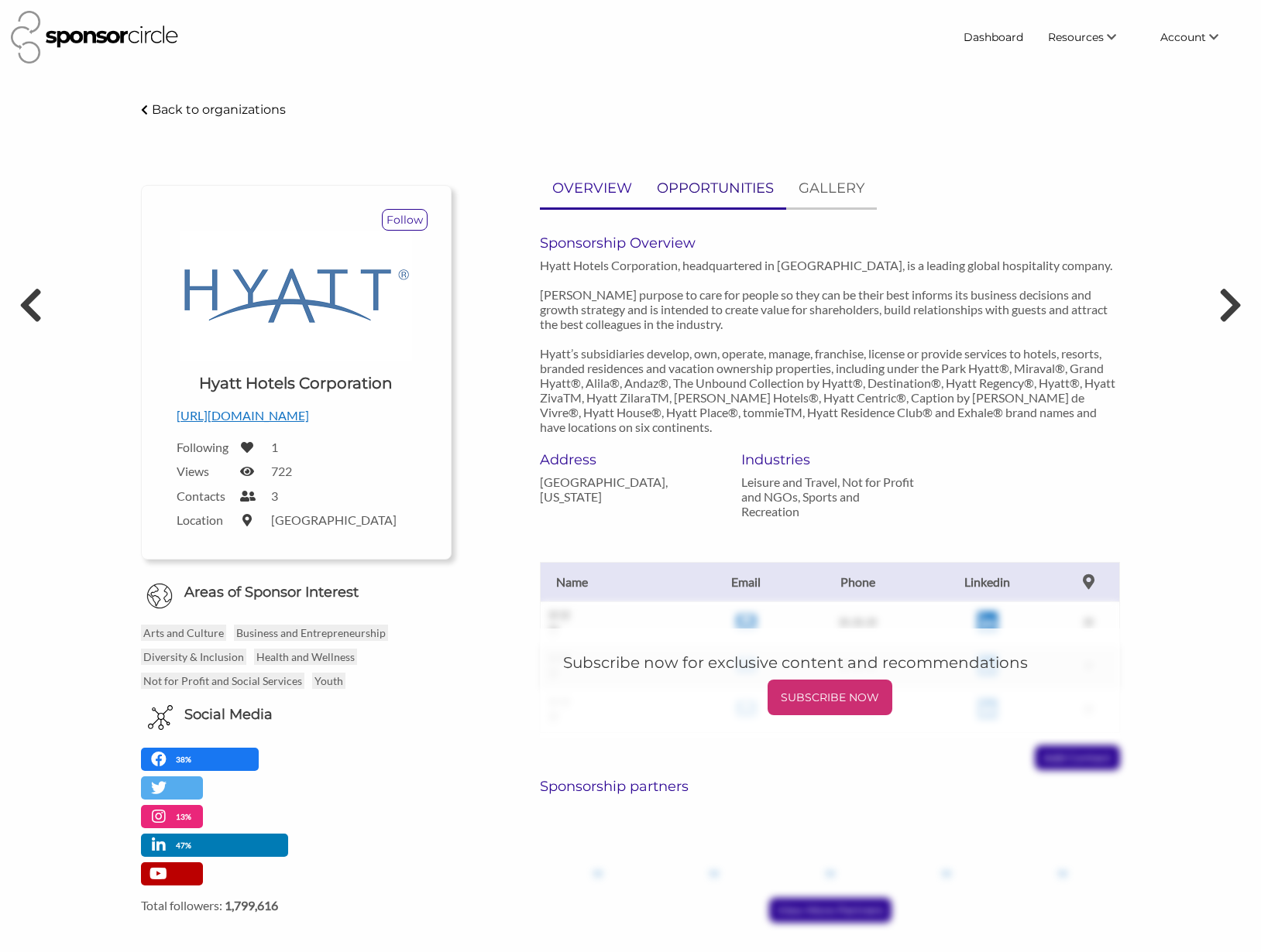
click at [698, 173] on link "OPPORTUNITIES" at bounding box center [715, 189] width 141 height 38
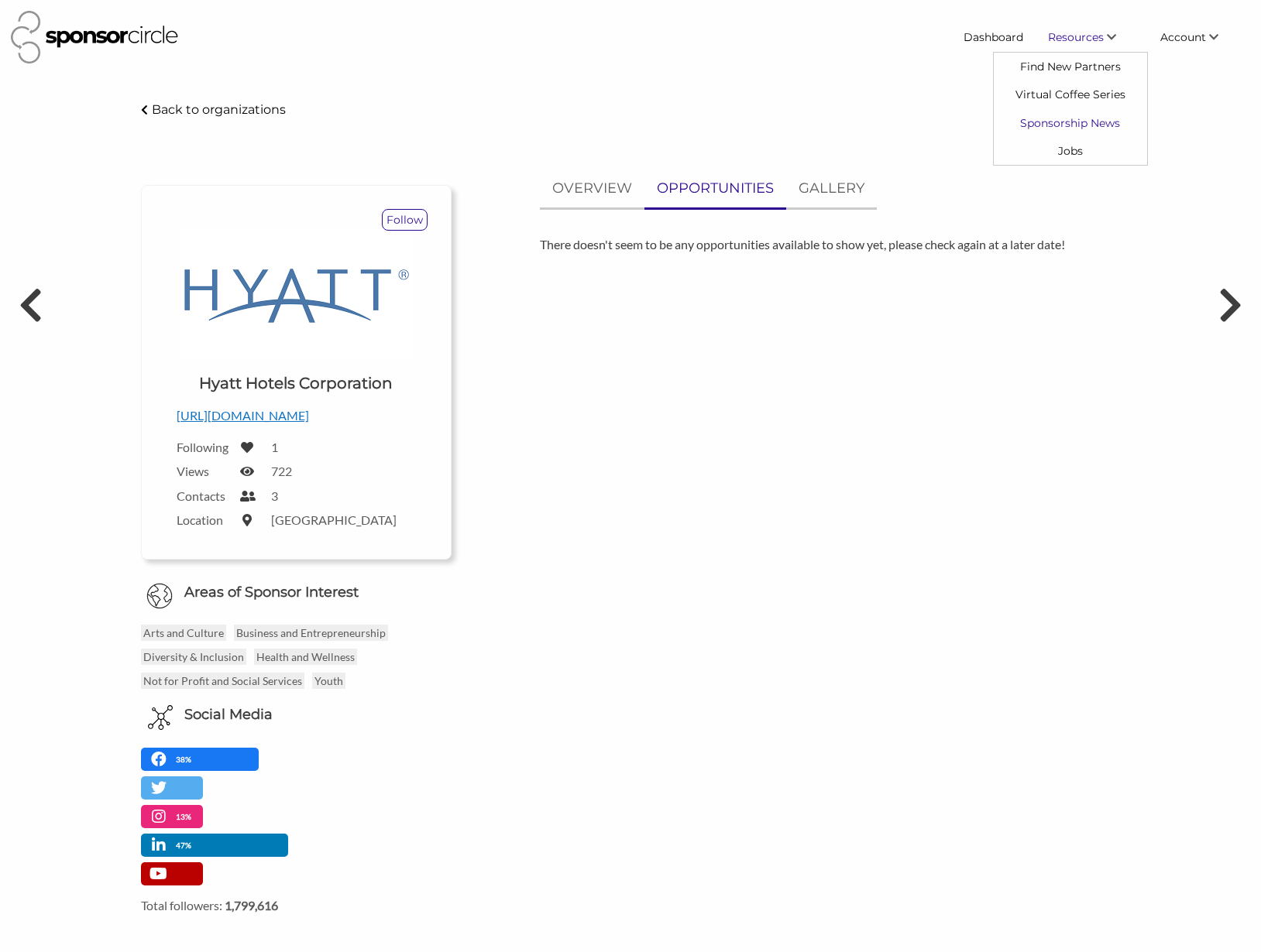
click at [1078, 121] on link "Sponsorship News" at bounding box center [1070, 123] width 153 height 28
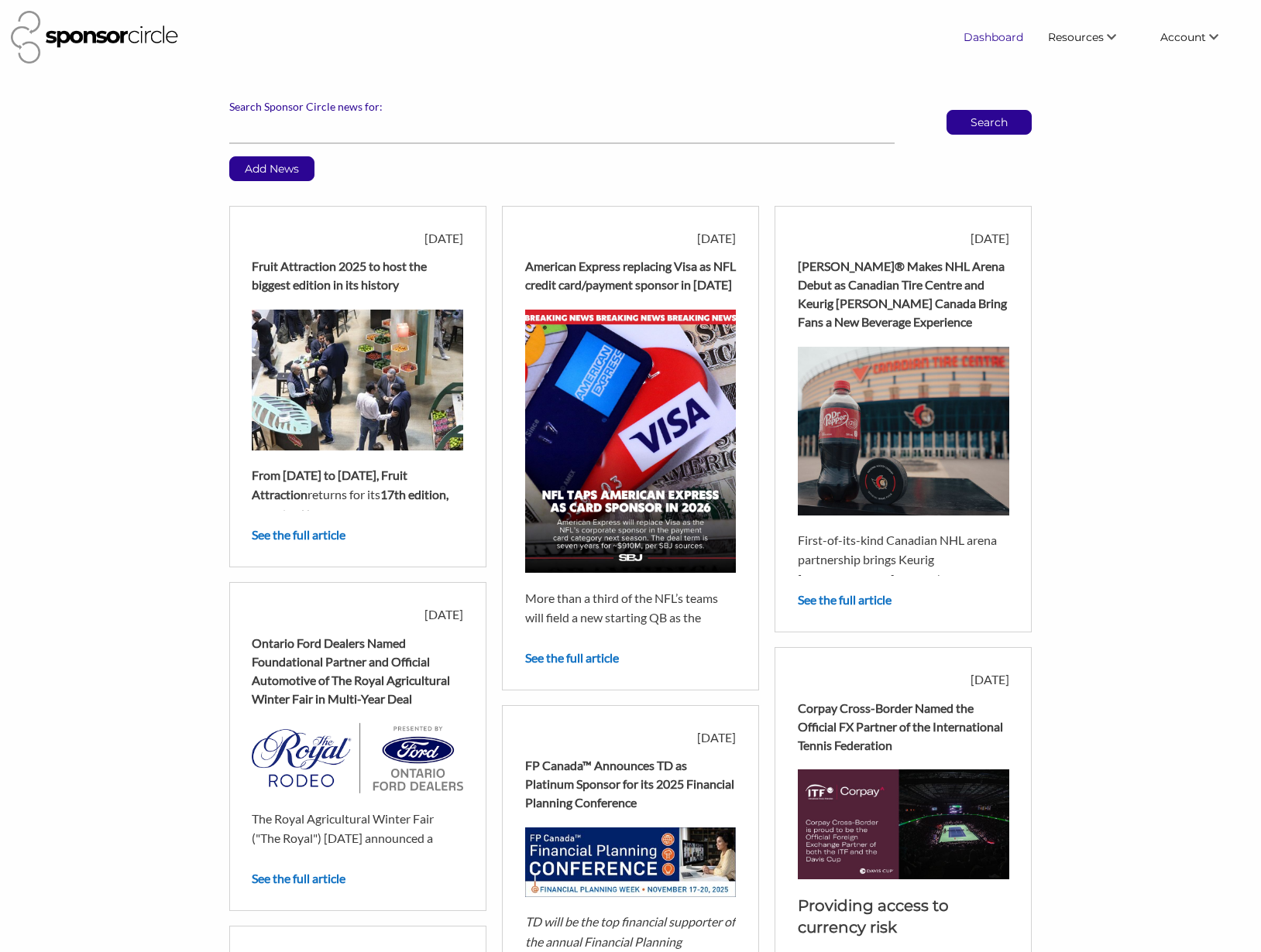
click at [1018, 39] on link "Dashboard" at bounding box center [993, 37] width 84 height 28
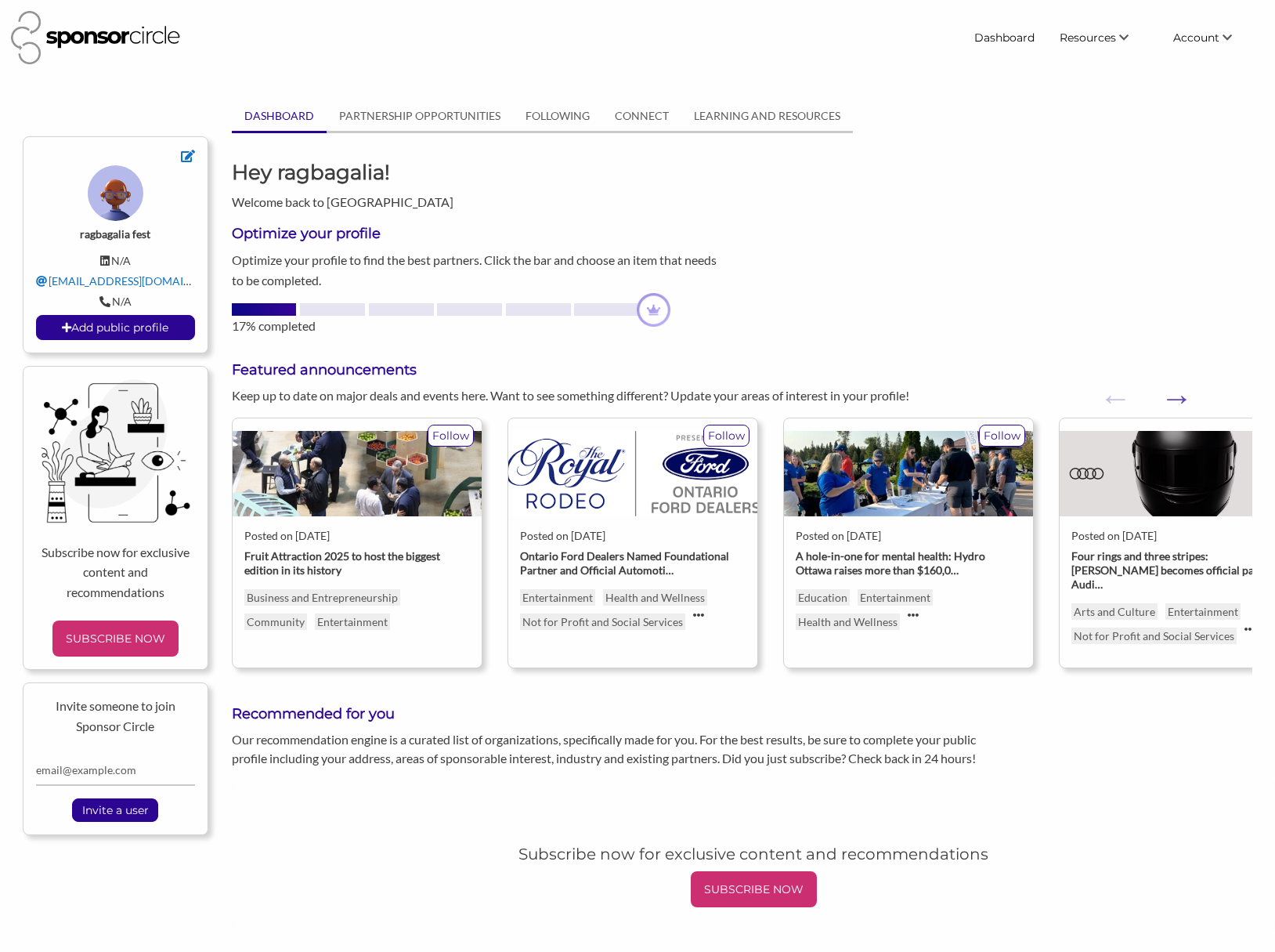
click at [109, 193] on img at bounding box center [116, 193] width 56 height 56
click at [188, 161] on icon at bounding box center [188, 156] width 14 height 13
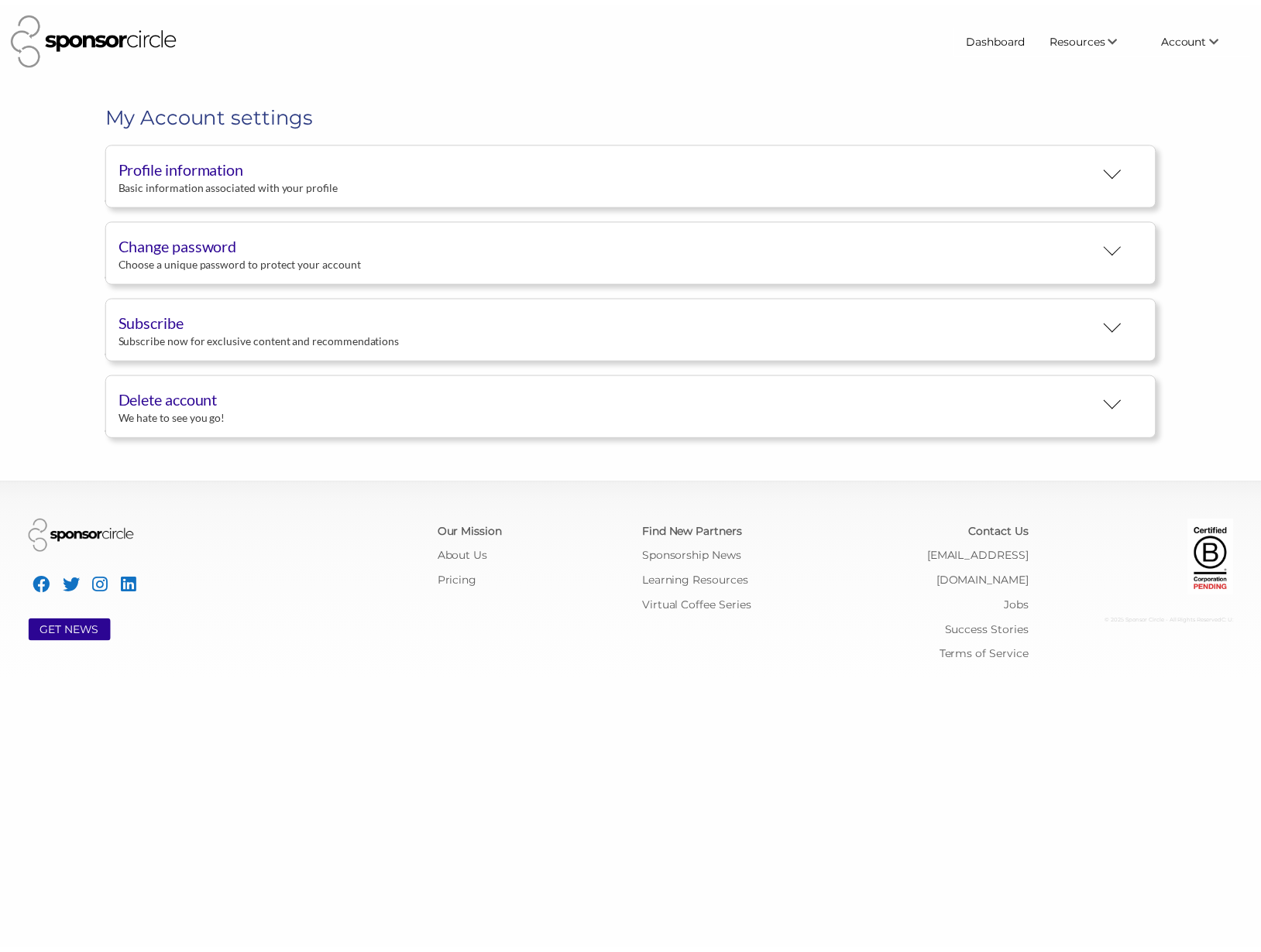
scroll to position [29, 0]
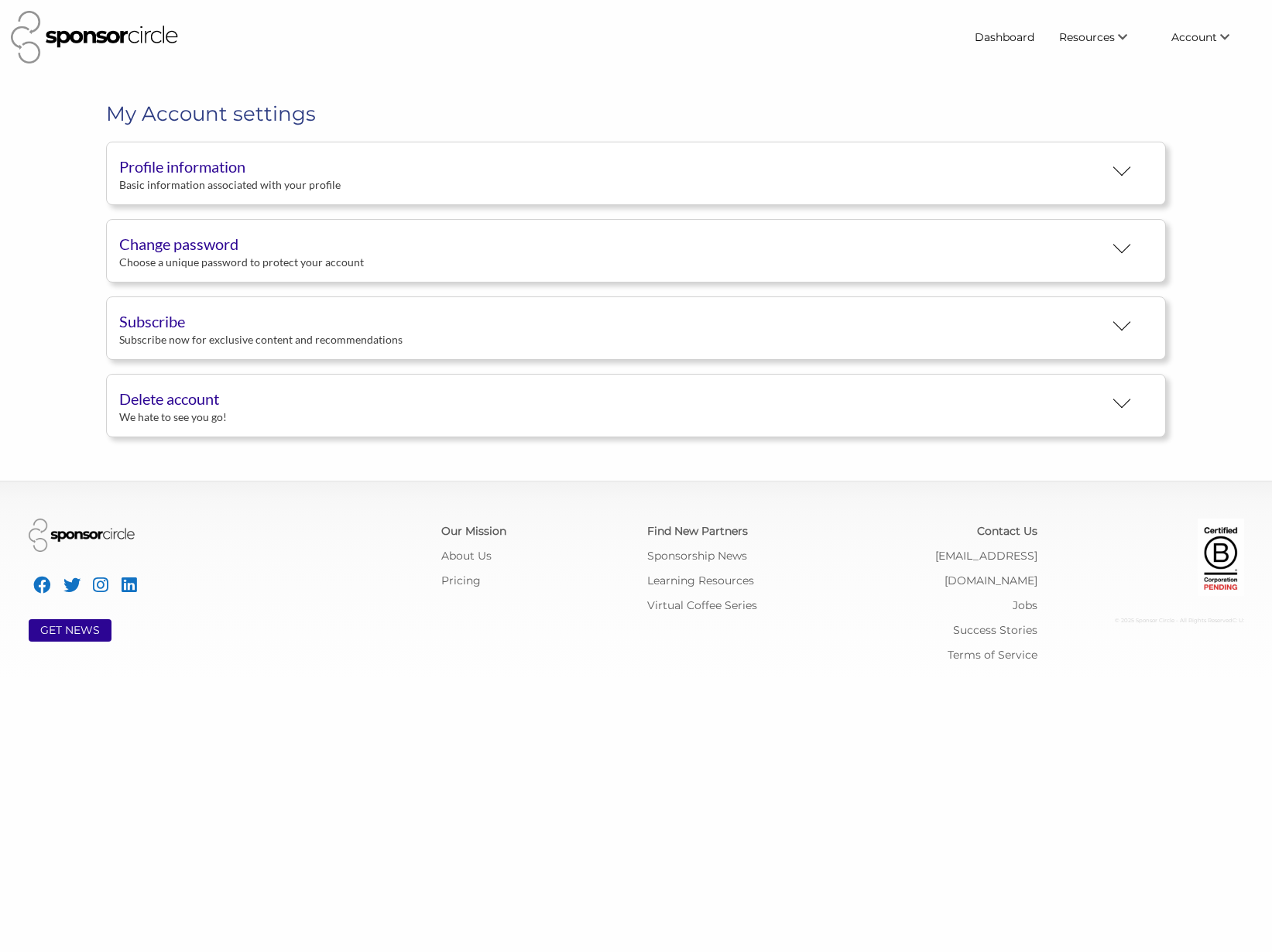
click at [186, 159] on div "Profile information" at bounding box center [611, 166] width 983 height 23
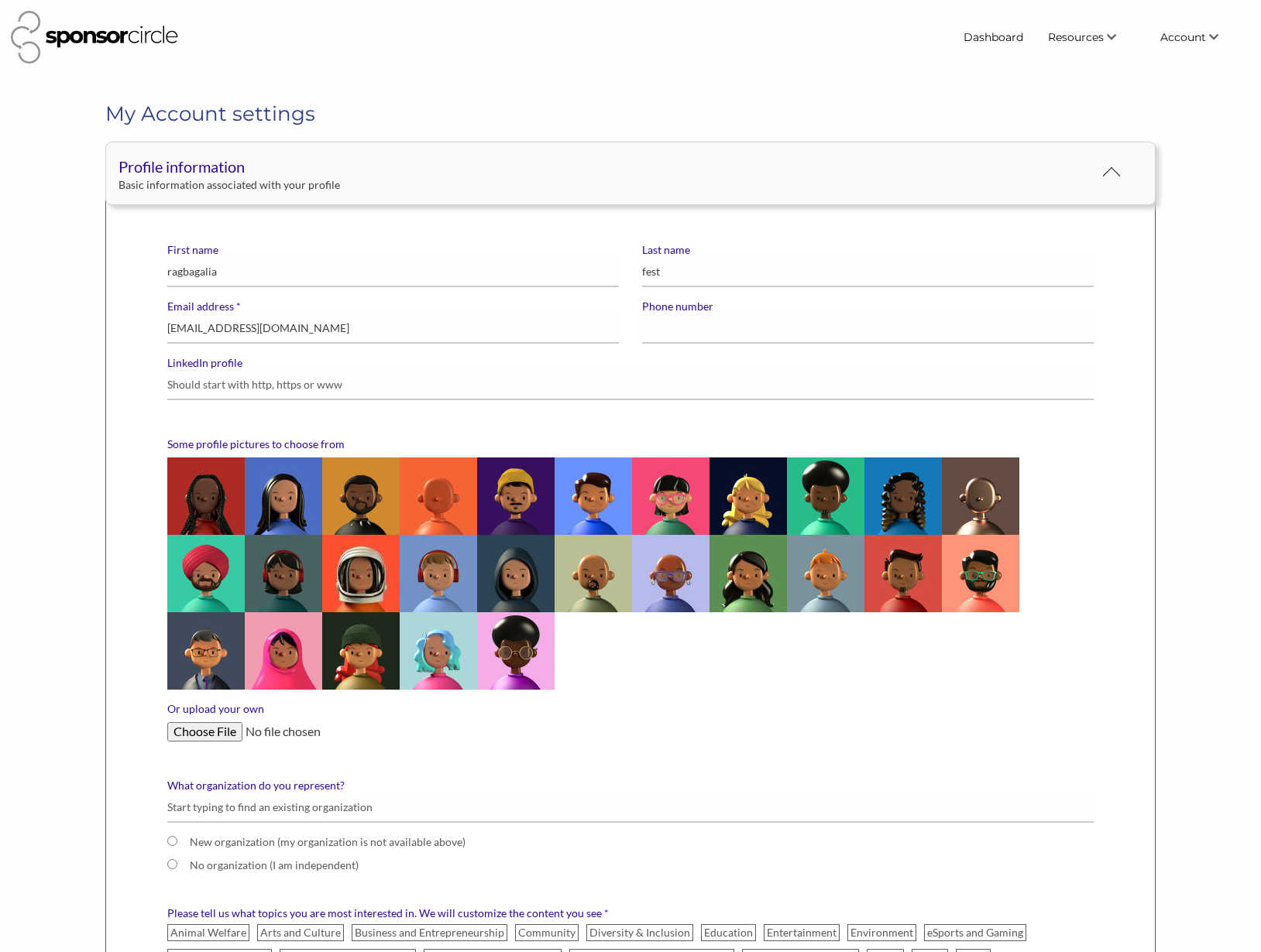
scroll to position [0, 0]
click at [217, 727] on input "Or upload your own" at bounding box center [630, 732] width 927 height 19
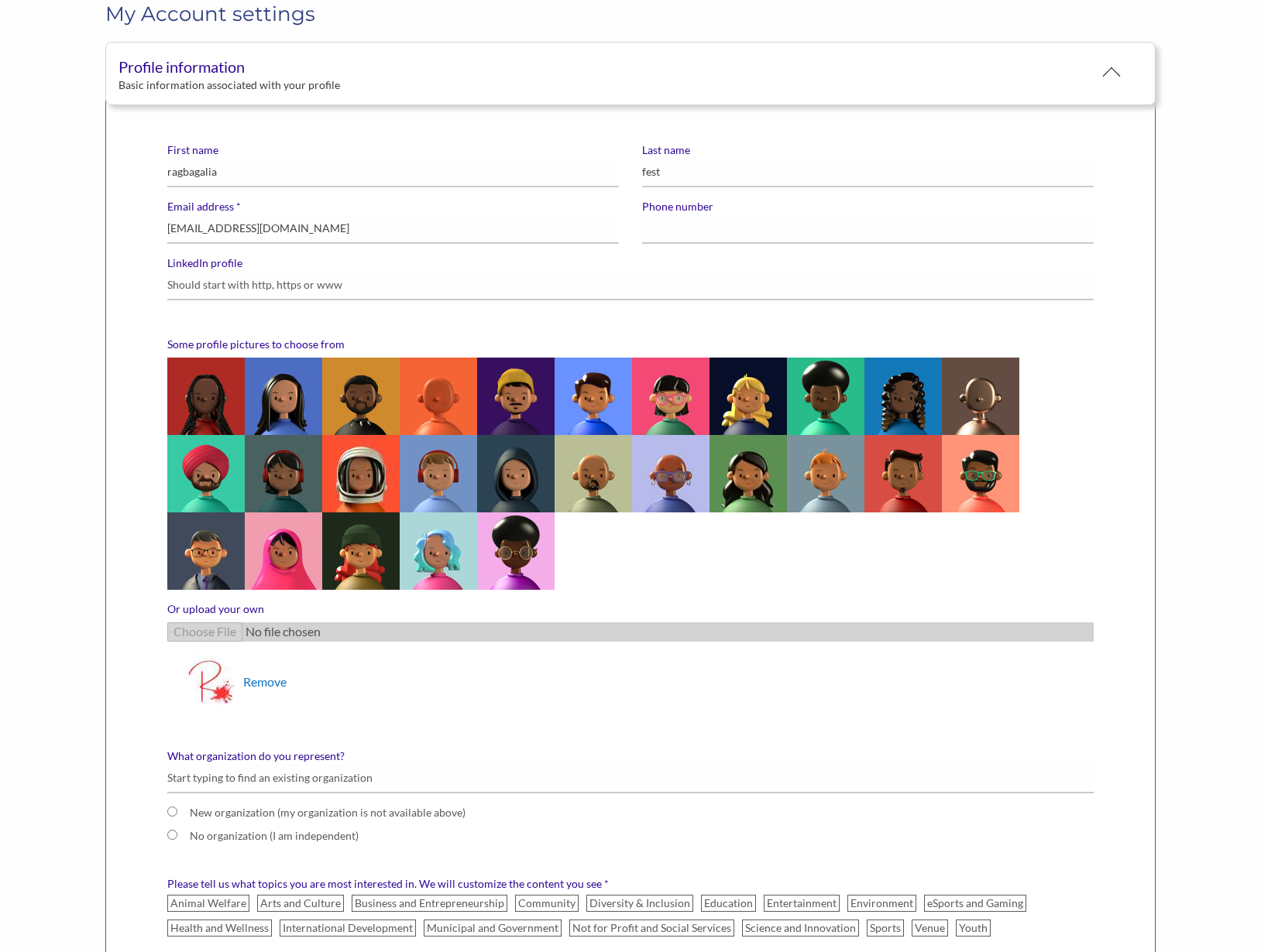
scroll to position [295, 0]
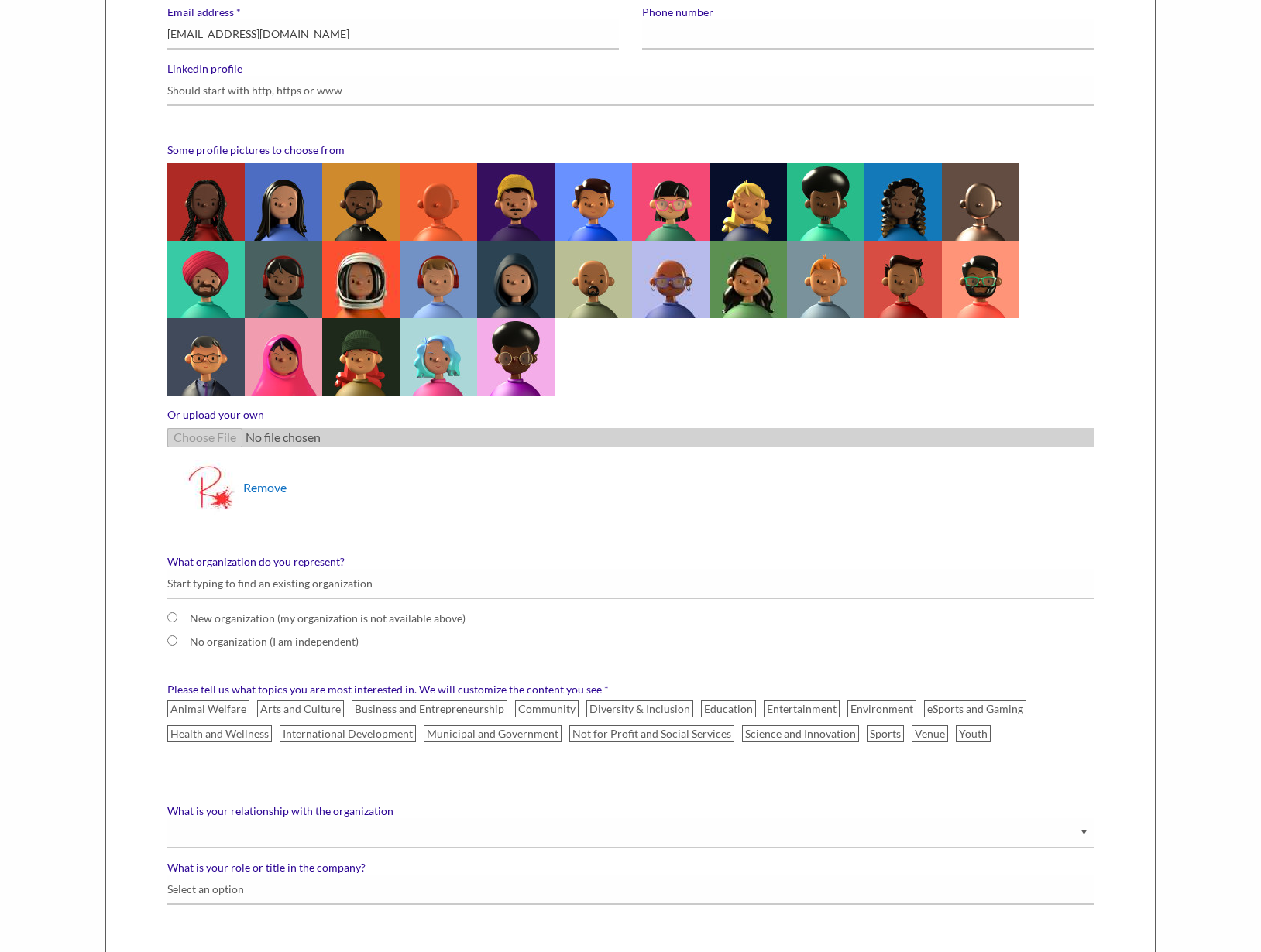
click at [238, 616] on label "New organization (my organization is not available above)" at bounding box center [561, 619] width 742 height 14
click at [177, 616] on input "New organization (my organization is not available above)" at bounding box center [172, 618] width 10 height 10
radio input "true"
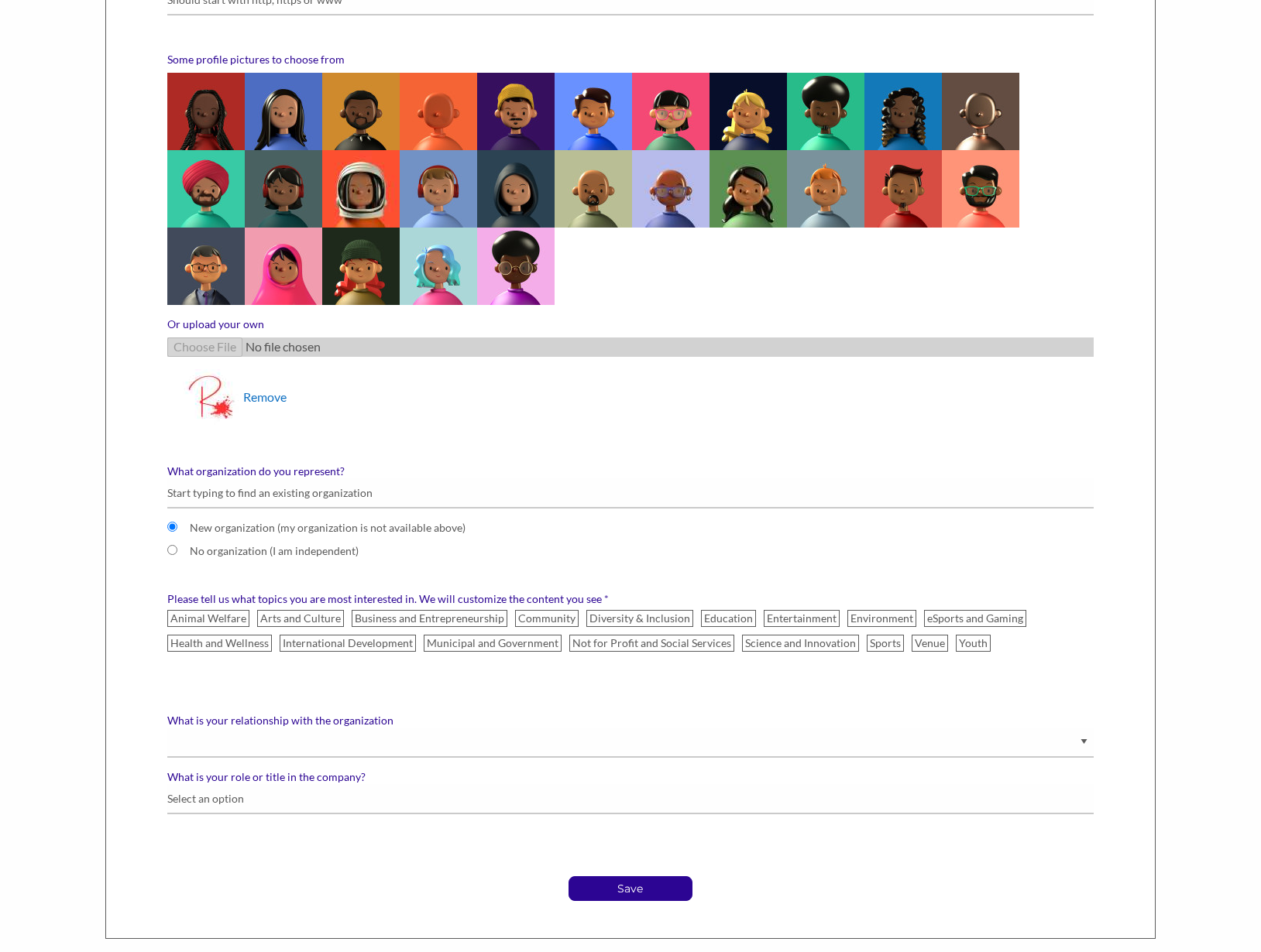
scroll to position [401, 0]
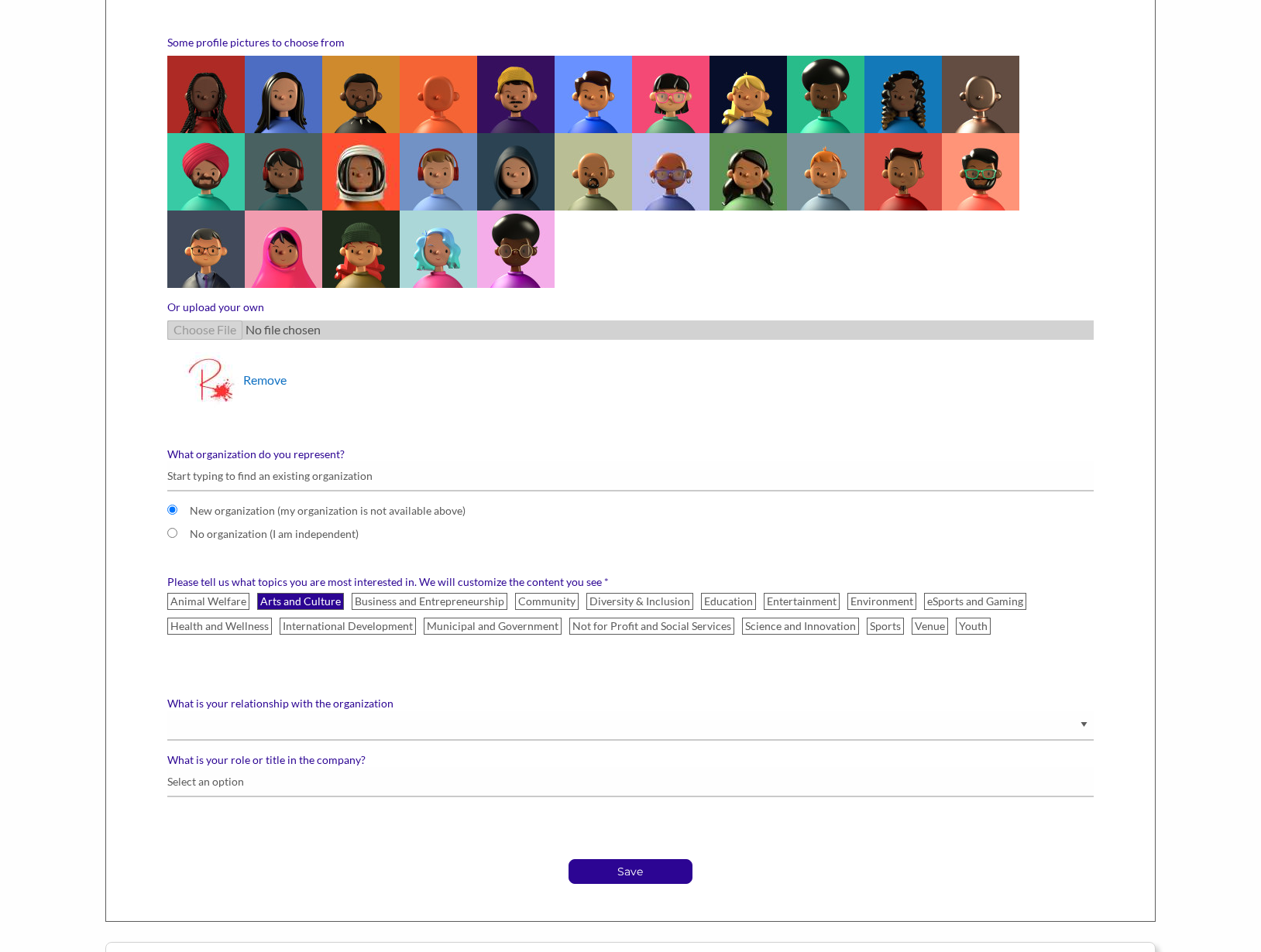
click at [322, 603] on label "Arts and Culture" at bounding box center [301, 601] width 87 height 17
click at [0, 0] on input "Arts and Culture" at bounding box center [0, 0] width 0 height 0
click at [535, 593] on label "Community" at bounding box center [547, 601] width 63 height 17
click at [0, 0] on input "Community" at bounding box center [0, 0] width 0 height 0
click at [614, 595] on label "Diversity & Inclusion" at bounding box center [640, 601] width 107 height 17
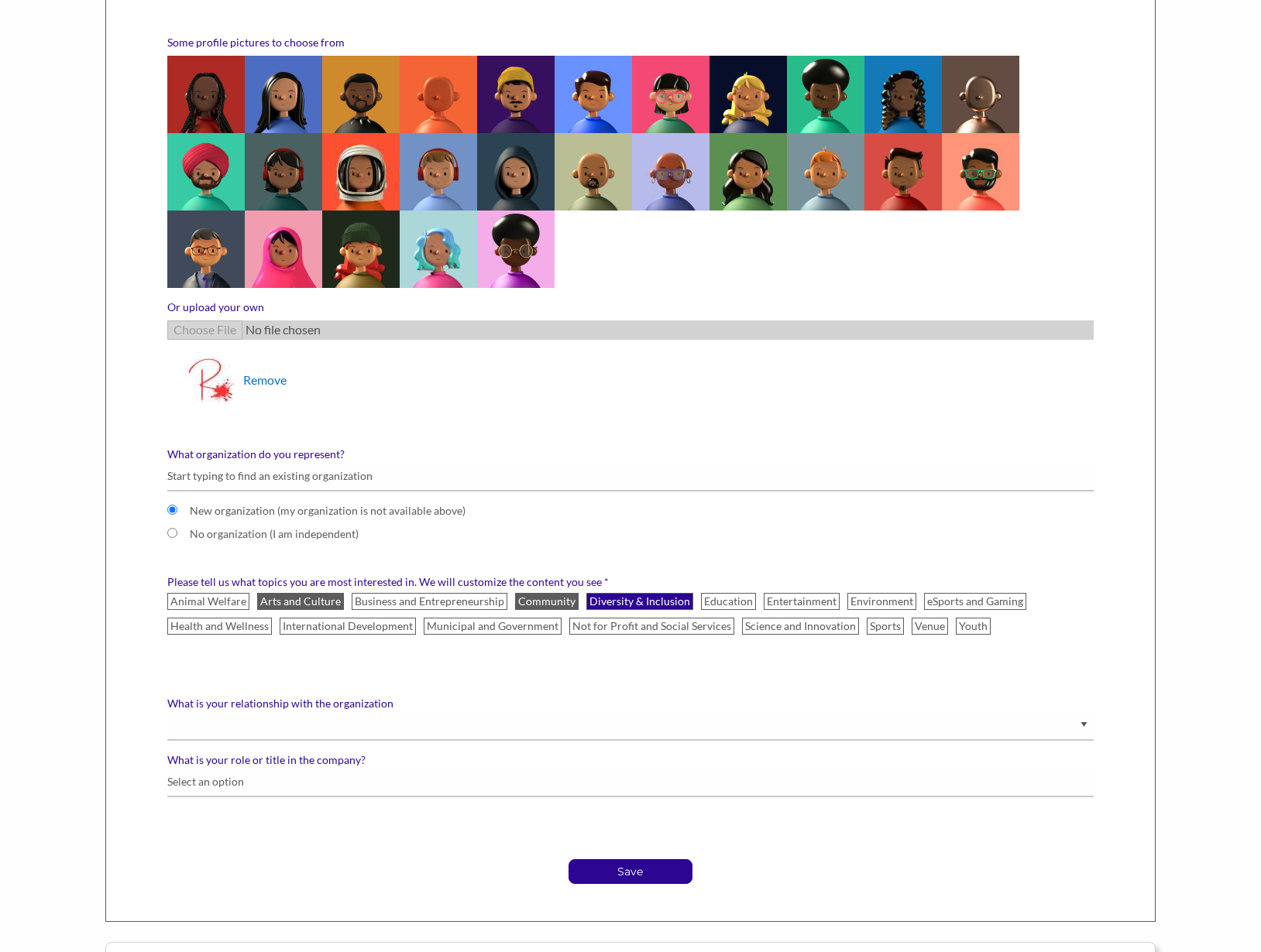
click at [0, 0] on input "Diversity & Inclusion" at bounding box center [0, 0] width 0 height 0
click at [781, 602] on label "Entertainment" at bounding box center [801, 601] width 76 height 17
click at [0, 0] on input "Entertainment" at bounding box center [0, 0] width 0 height 0
click at [255, 721] on select "Staff Volunteer" at bounding box center [630, 726] width 927 height 31
select select "Staff"
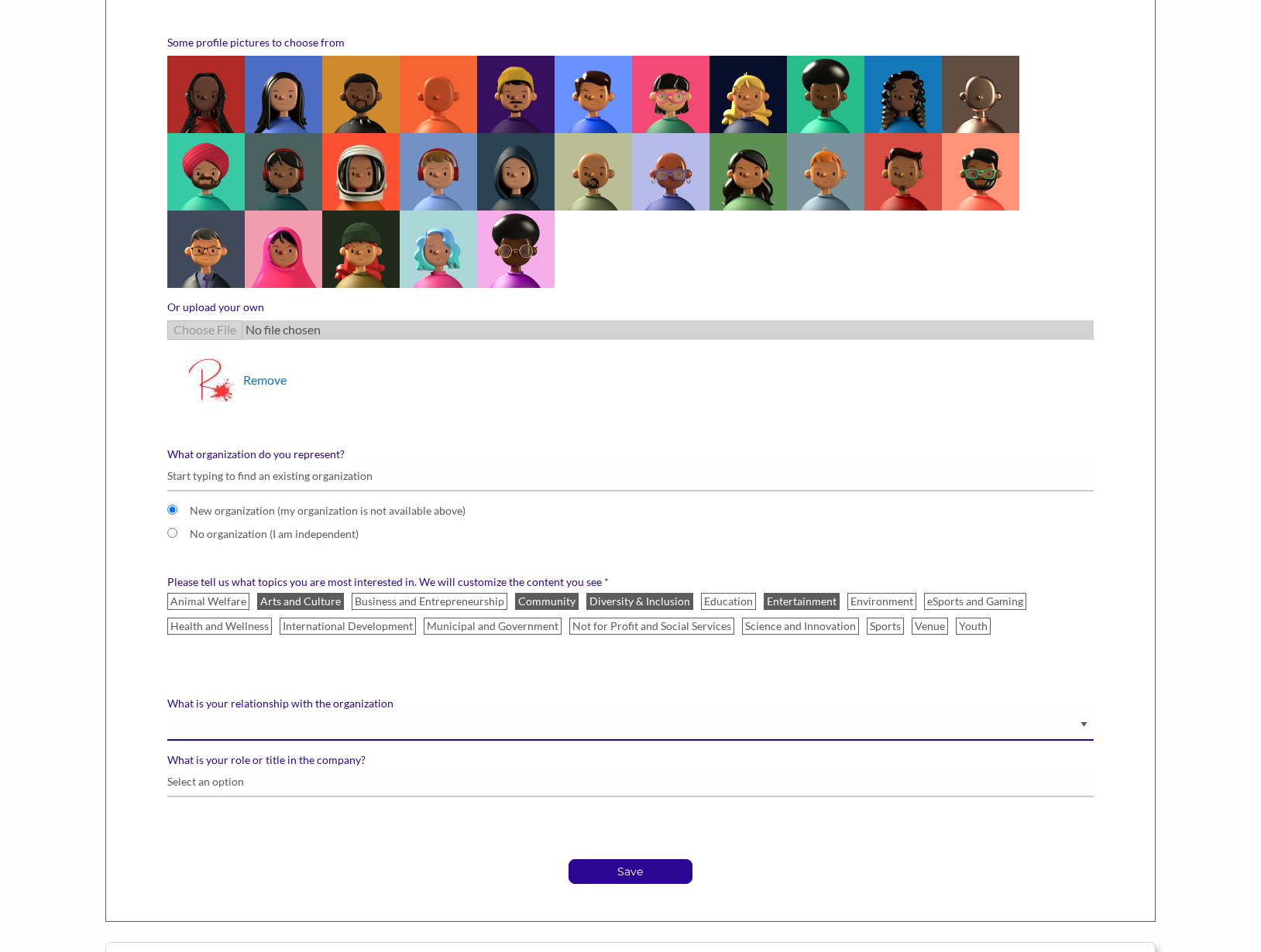
click at [167, 711] on select "Staff Volunteer" at bounding box center [630, 726] width 927 height 31
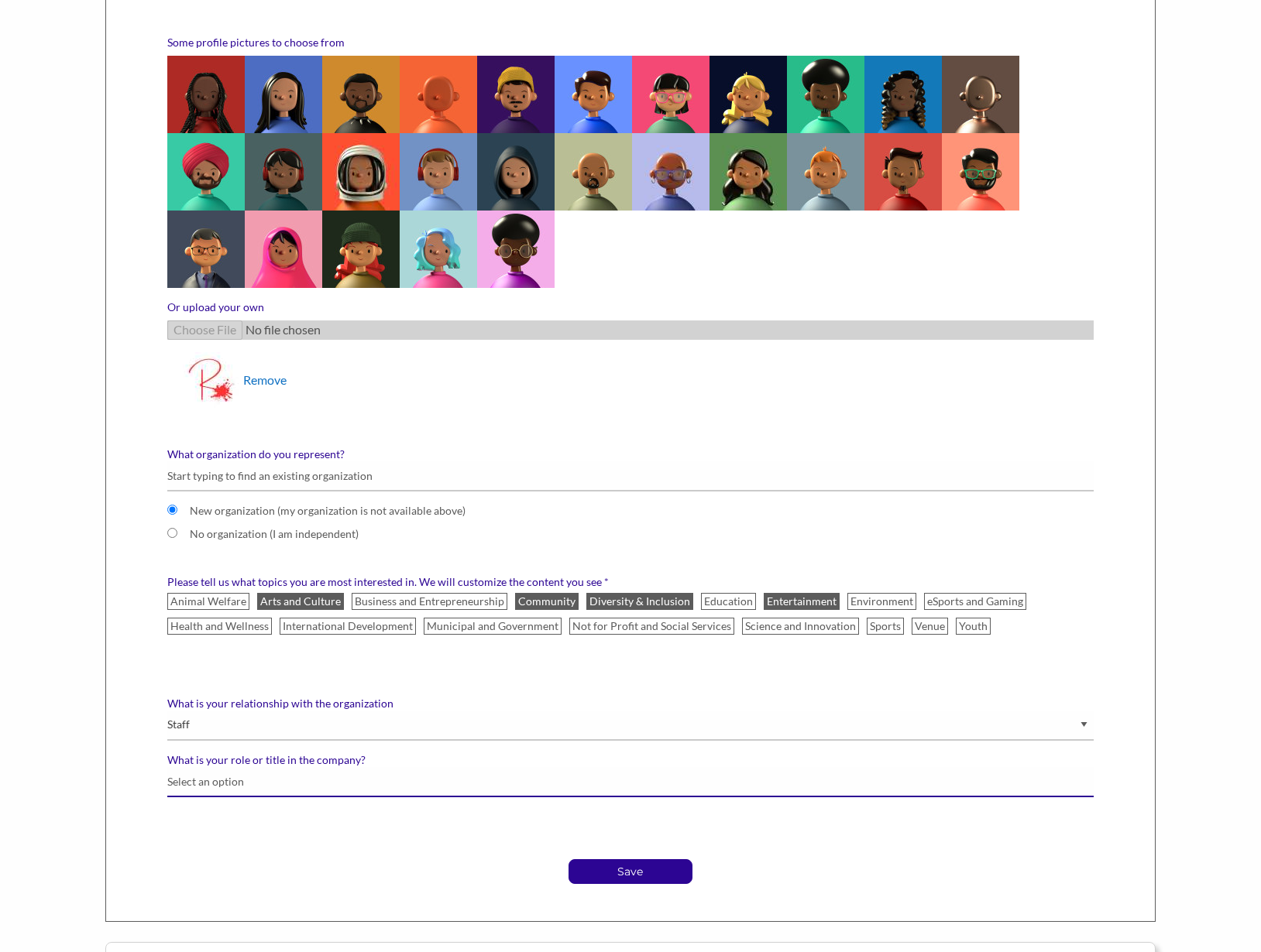
click at [223, 784] on input "What is your role or title in the company?" at bounding box center [630, 782] width 927 height 31
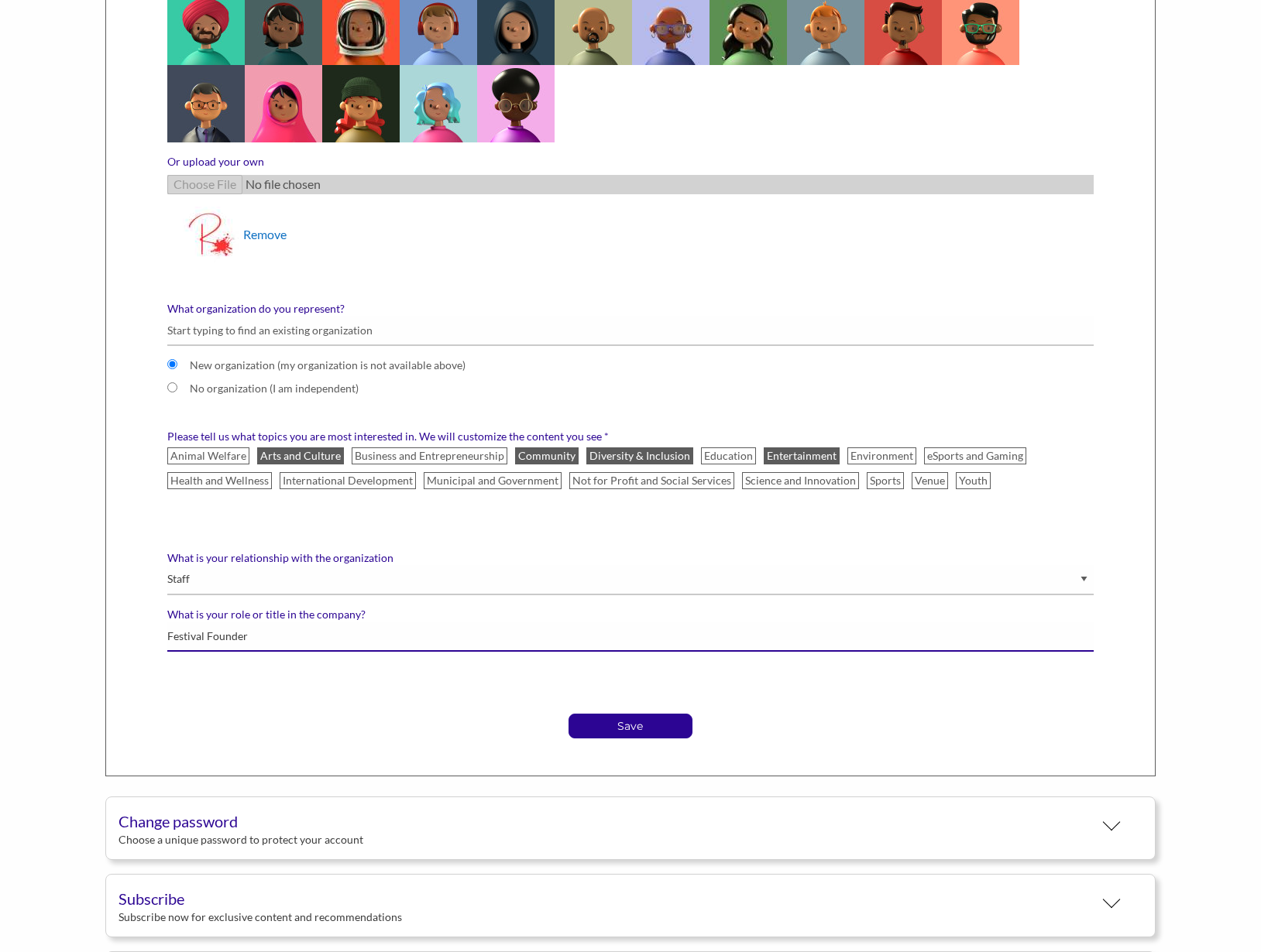
scroll to position [844, 0]
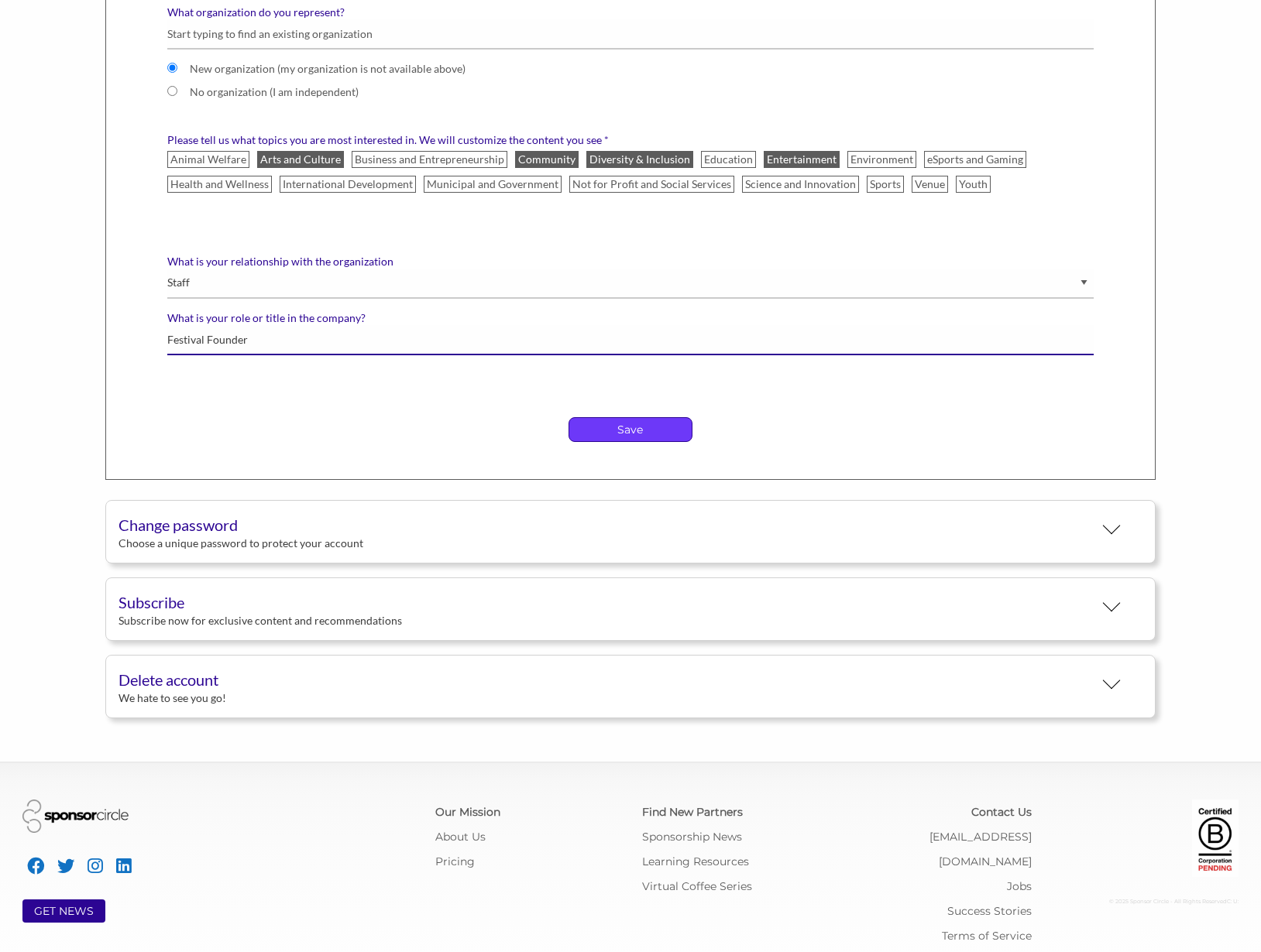
type input "Festival Founder"
click at [632, 431] on p "Save" at bounding box center [631, 429] width 123 height 23
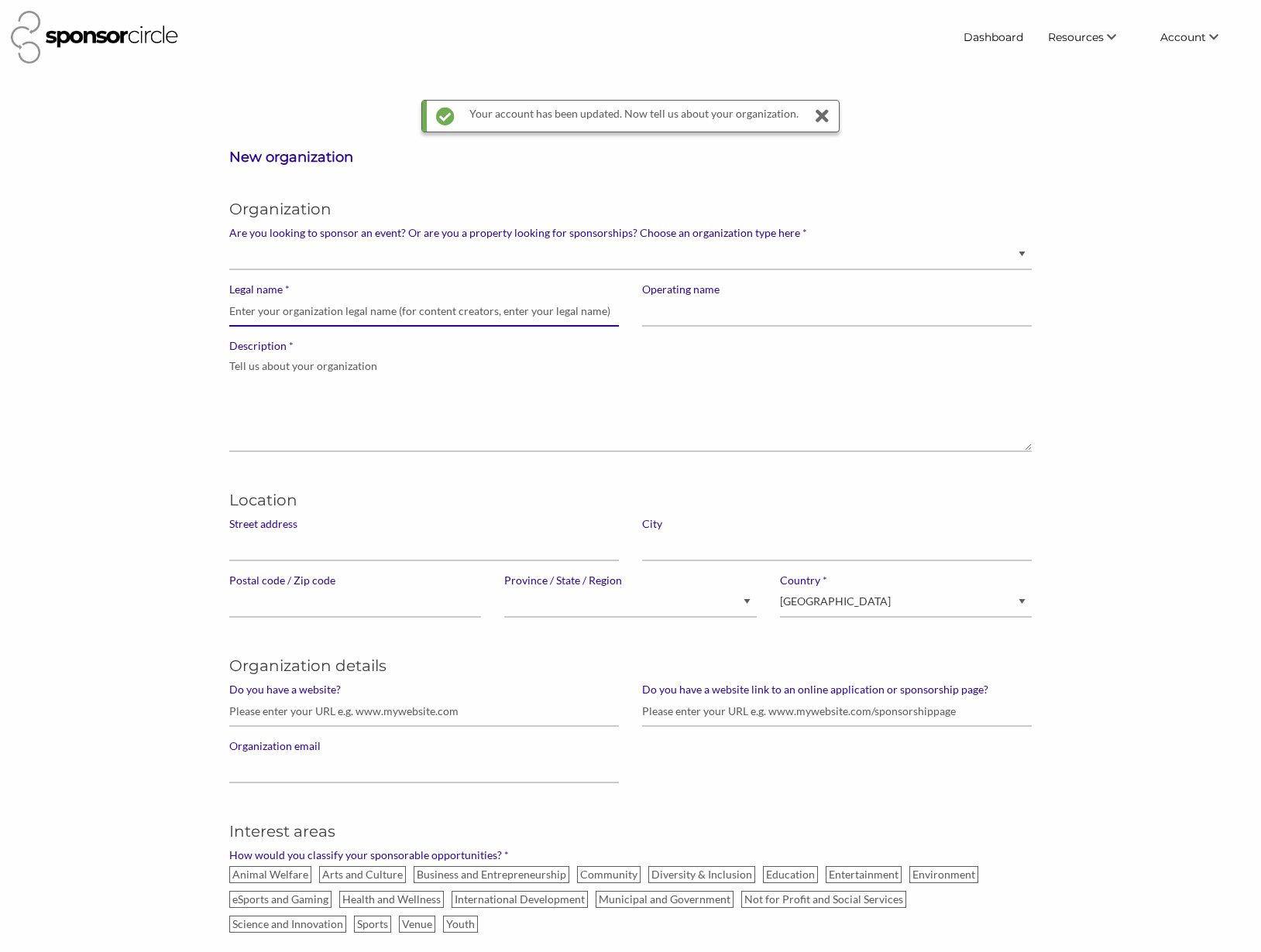
click at [414, 315] on input "* Legal name" at bounding box center [424, 311] width 390 height 31
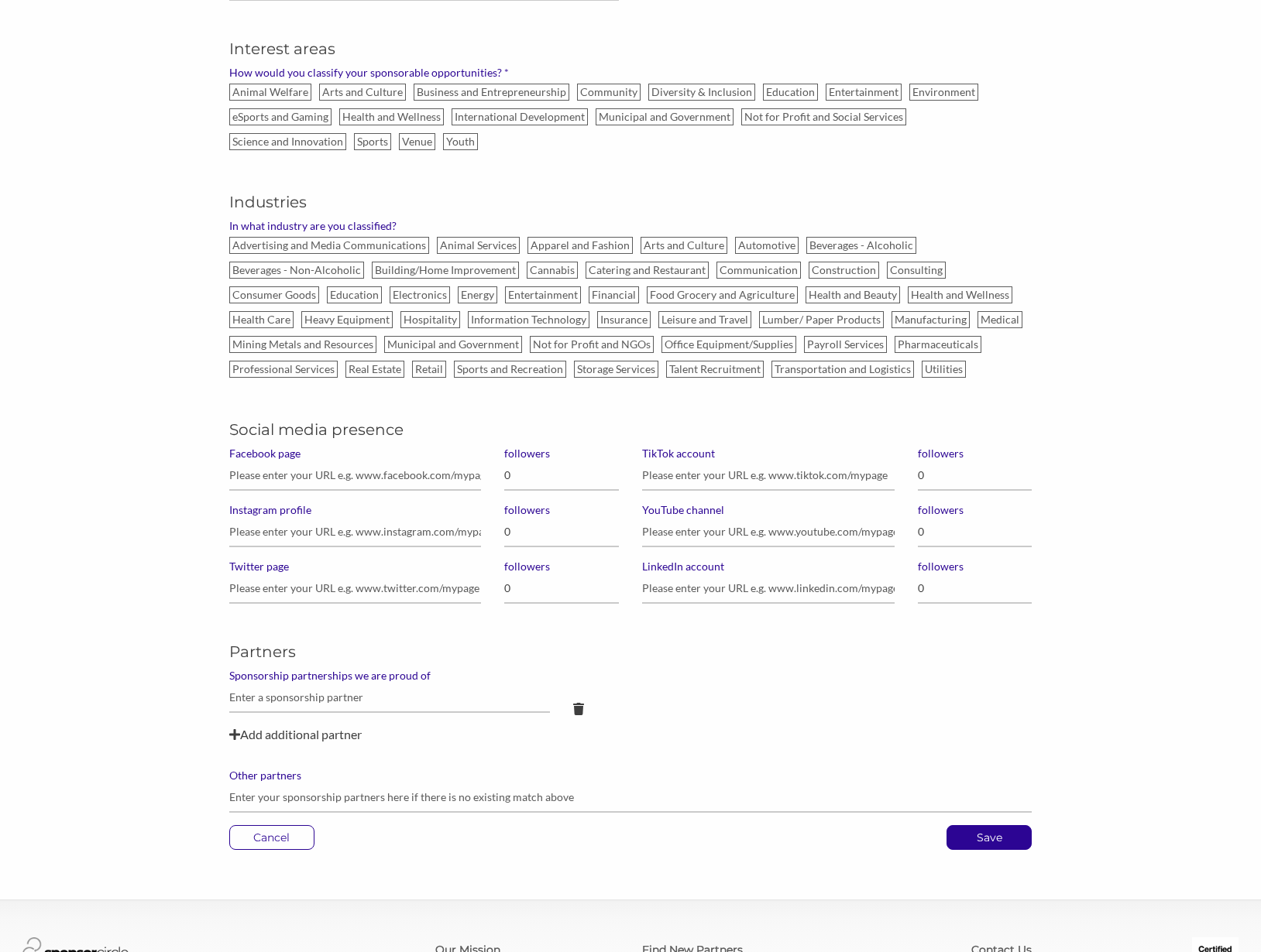
scroll to position [785, 0]
click at [327, 481] on input "Facebook page" at bounding box center [355, 474] width 252 height 31
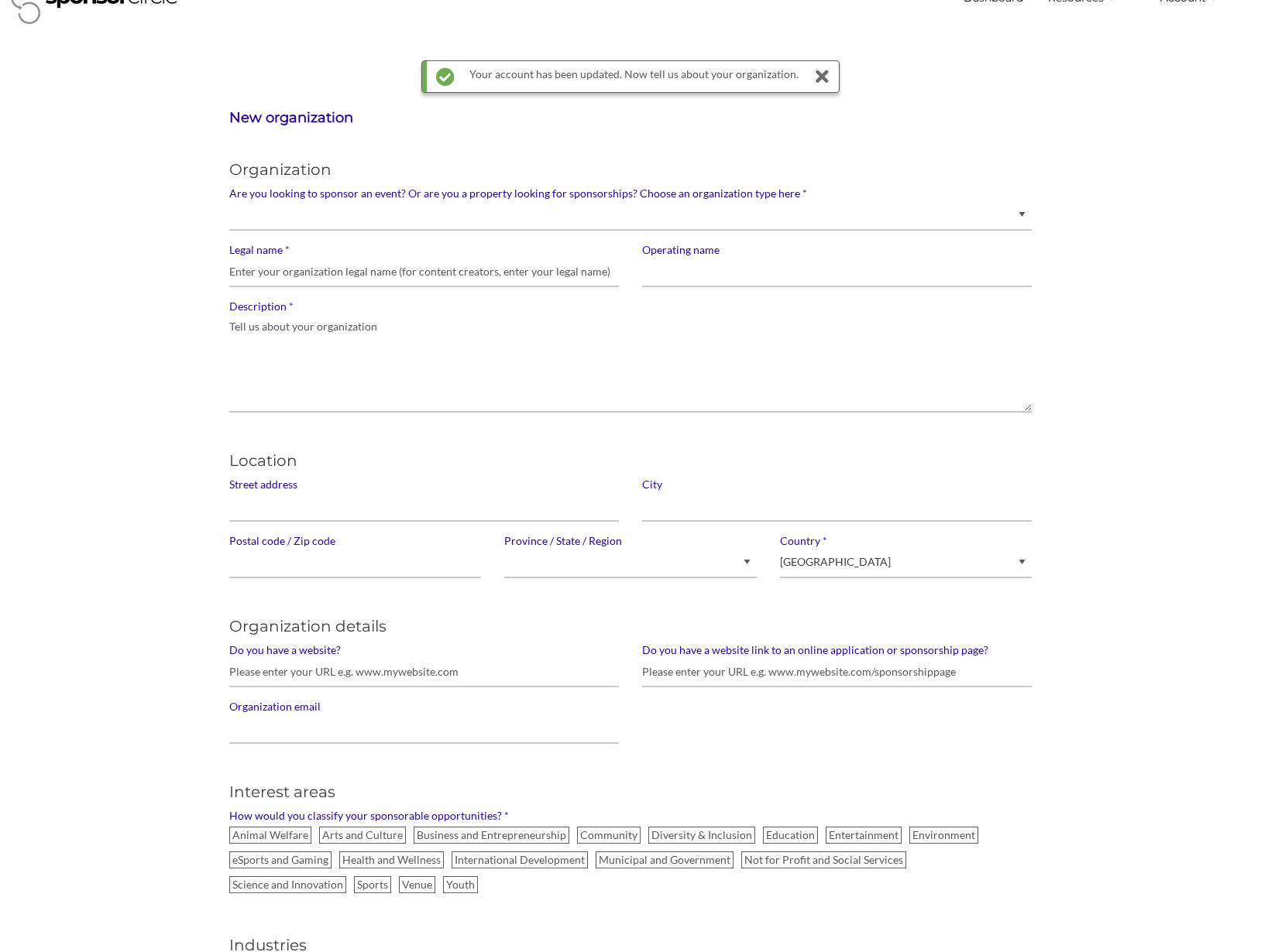
scroll to position [0, 0]
